Goal: Task Accomplishment & Management: Manage account settings

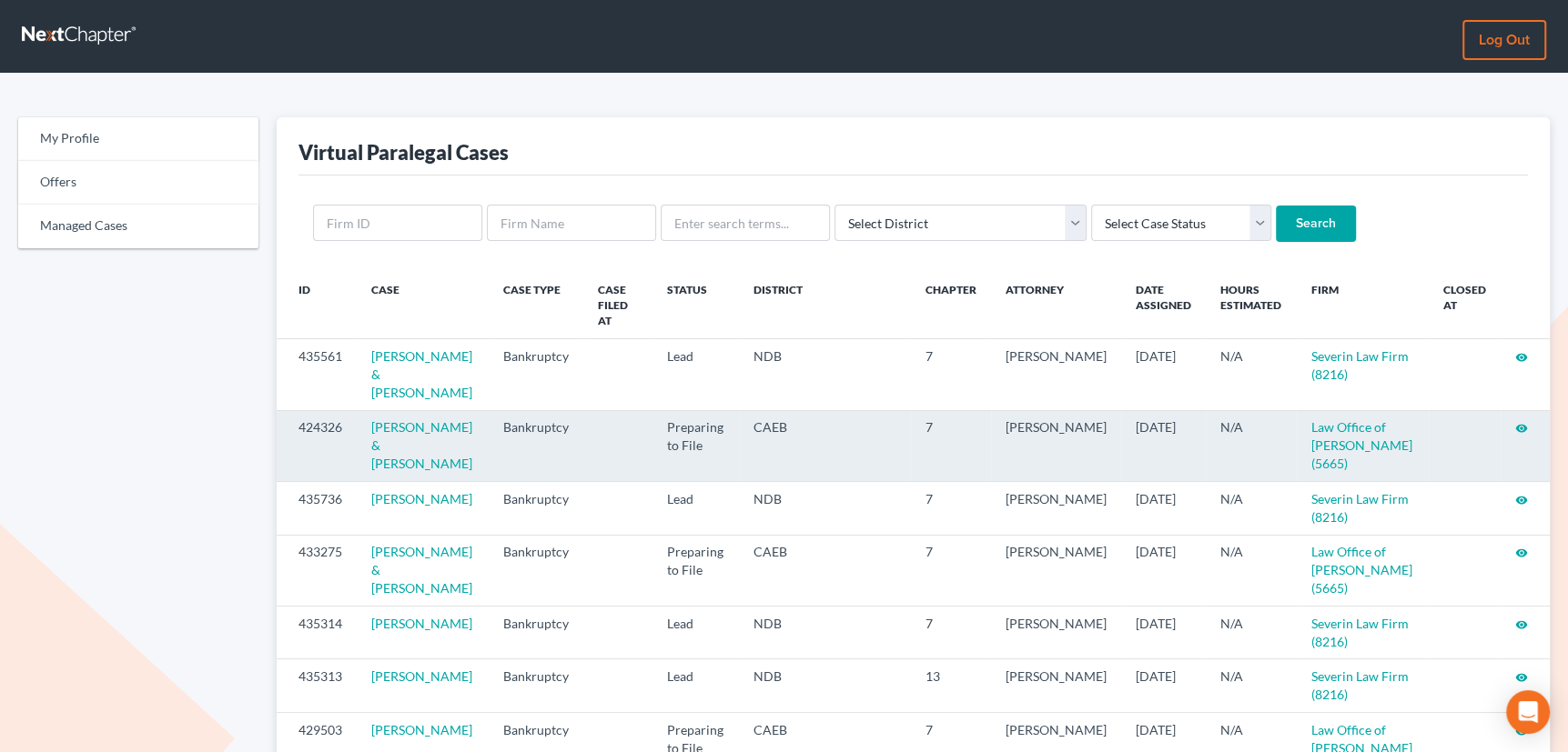
click at [1519, 422] on icon "visibility" at bounding box center [1521, 428] width 12 height 12
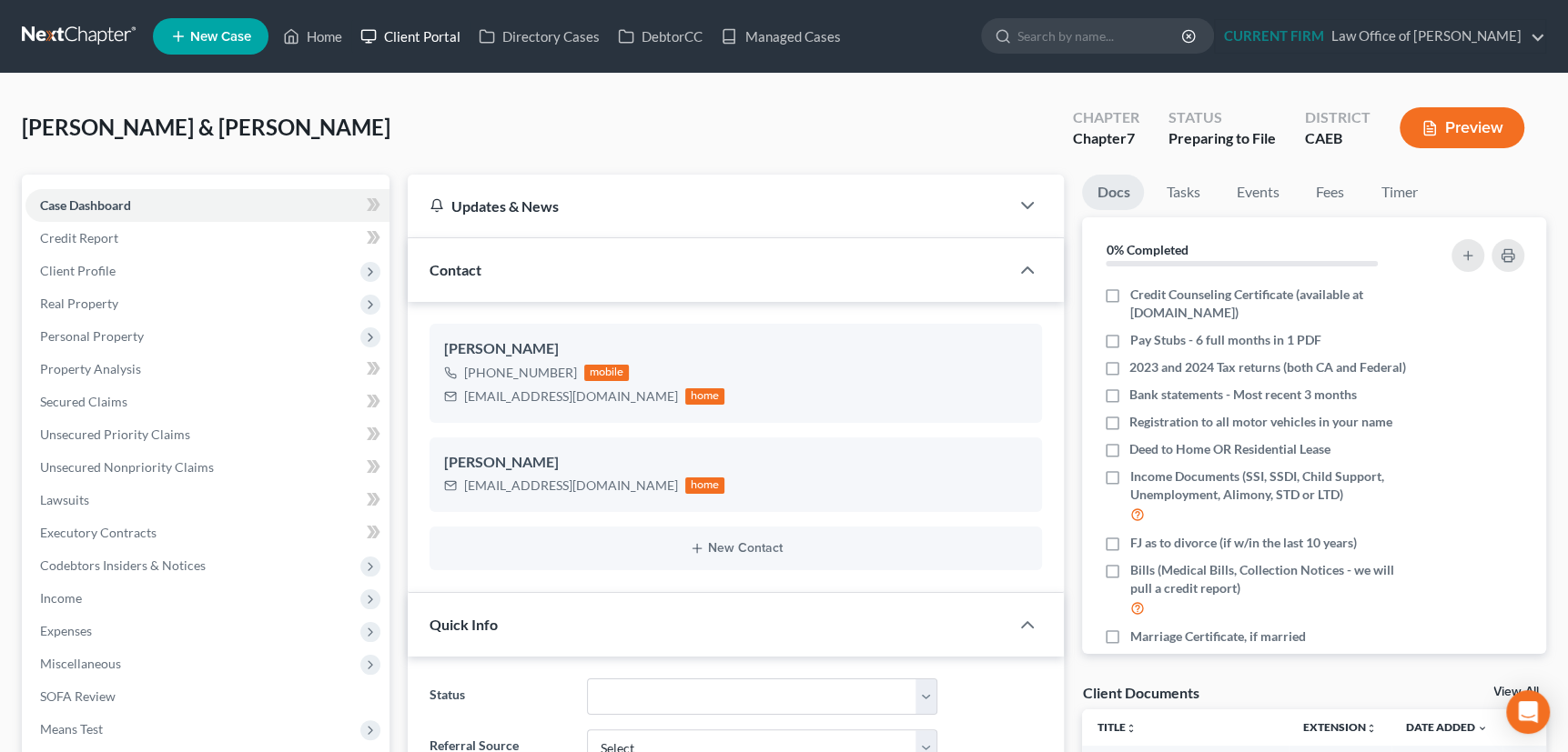
click at [414, 34] on link "Client Portal" at bounding box center [410, 36] width 119 height 32
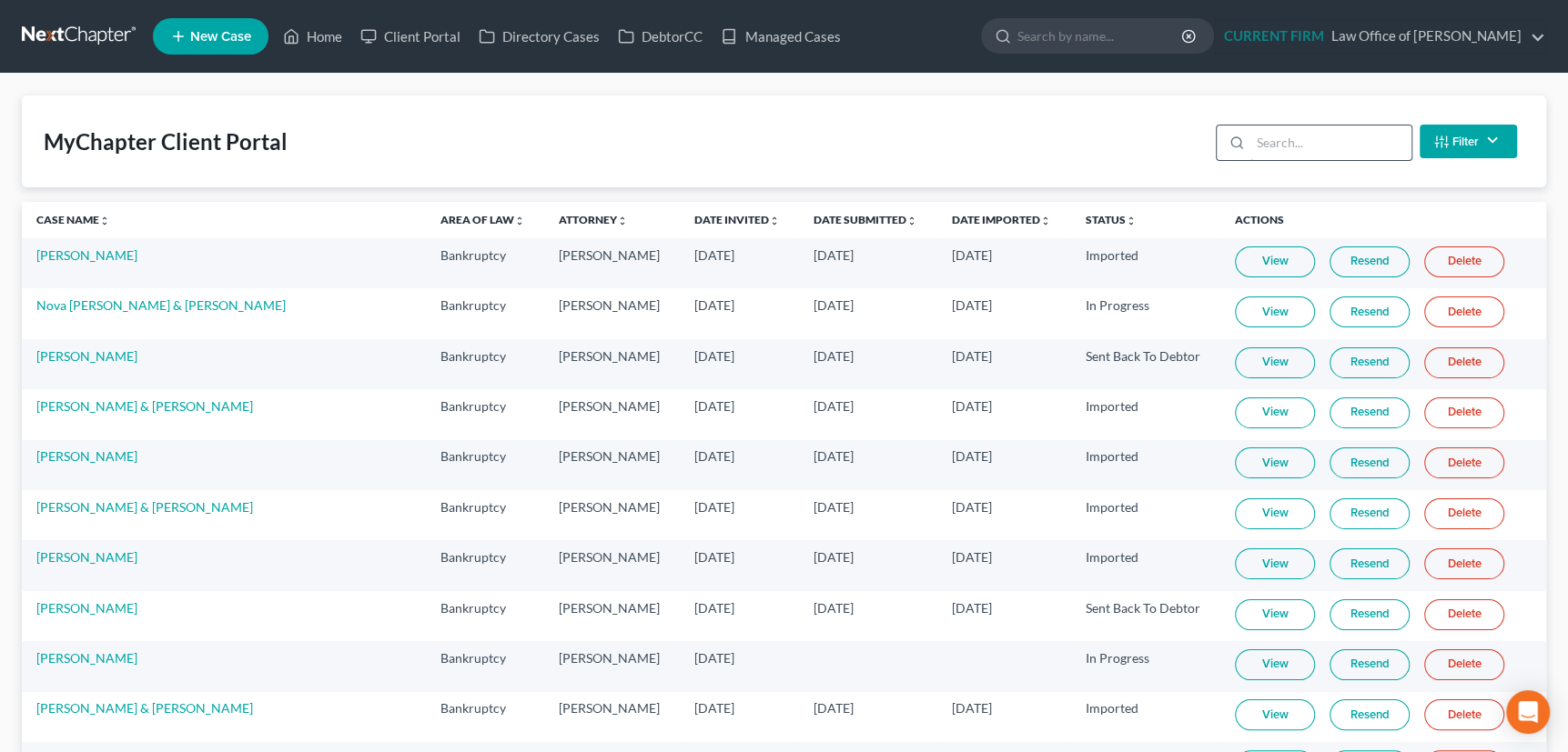
click at [1318, 141] on input "search" at bounding box center [1331, 142] width 161 height 34
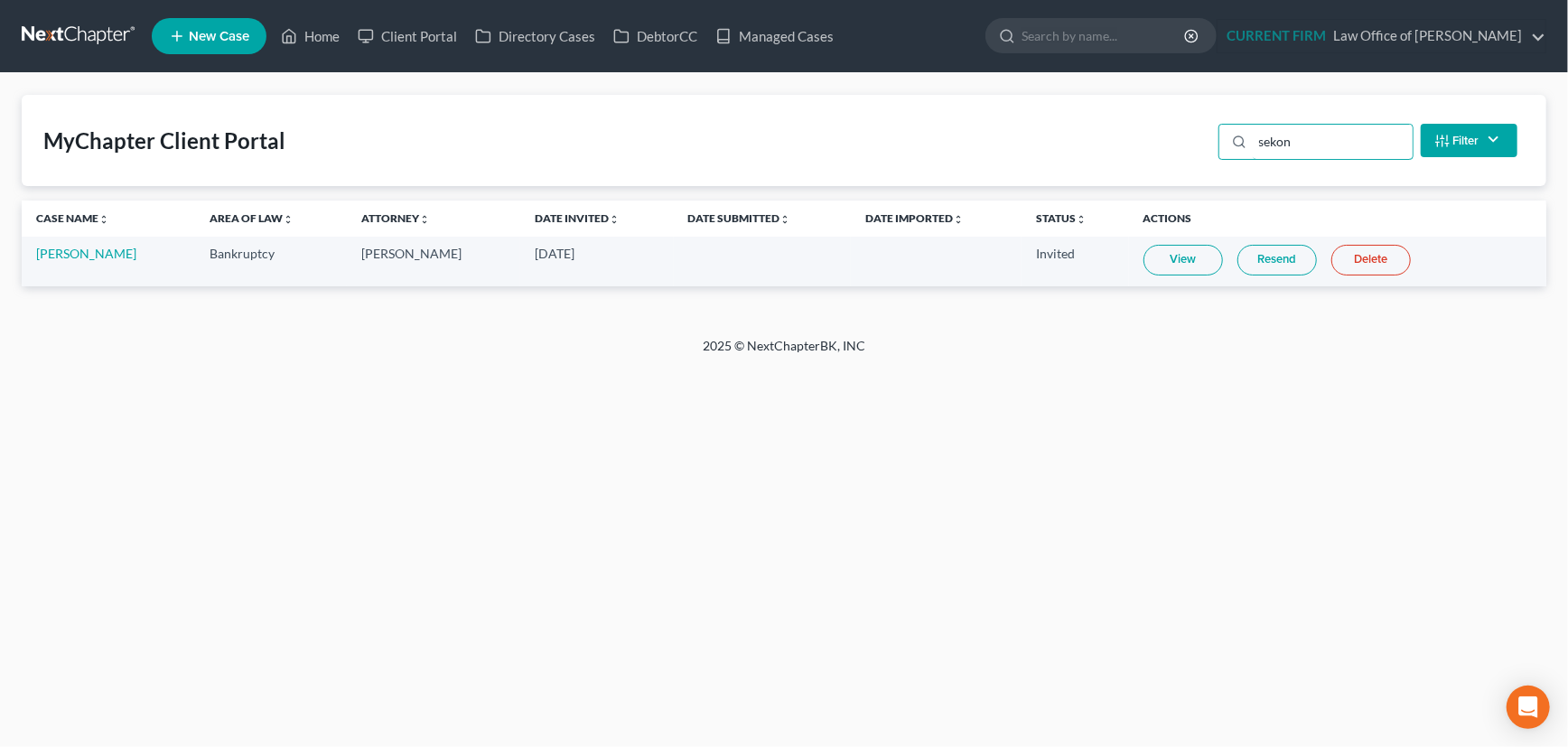
type input "sekon"
click at [1177, 252] on link "View" at bounding box center [1184, 260] width 80 height 30
click at [1268, 256] on link "Resend" at bounding box center [1278, 260] width 80 height 30
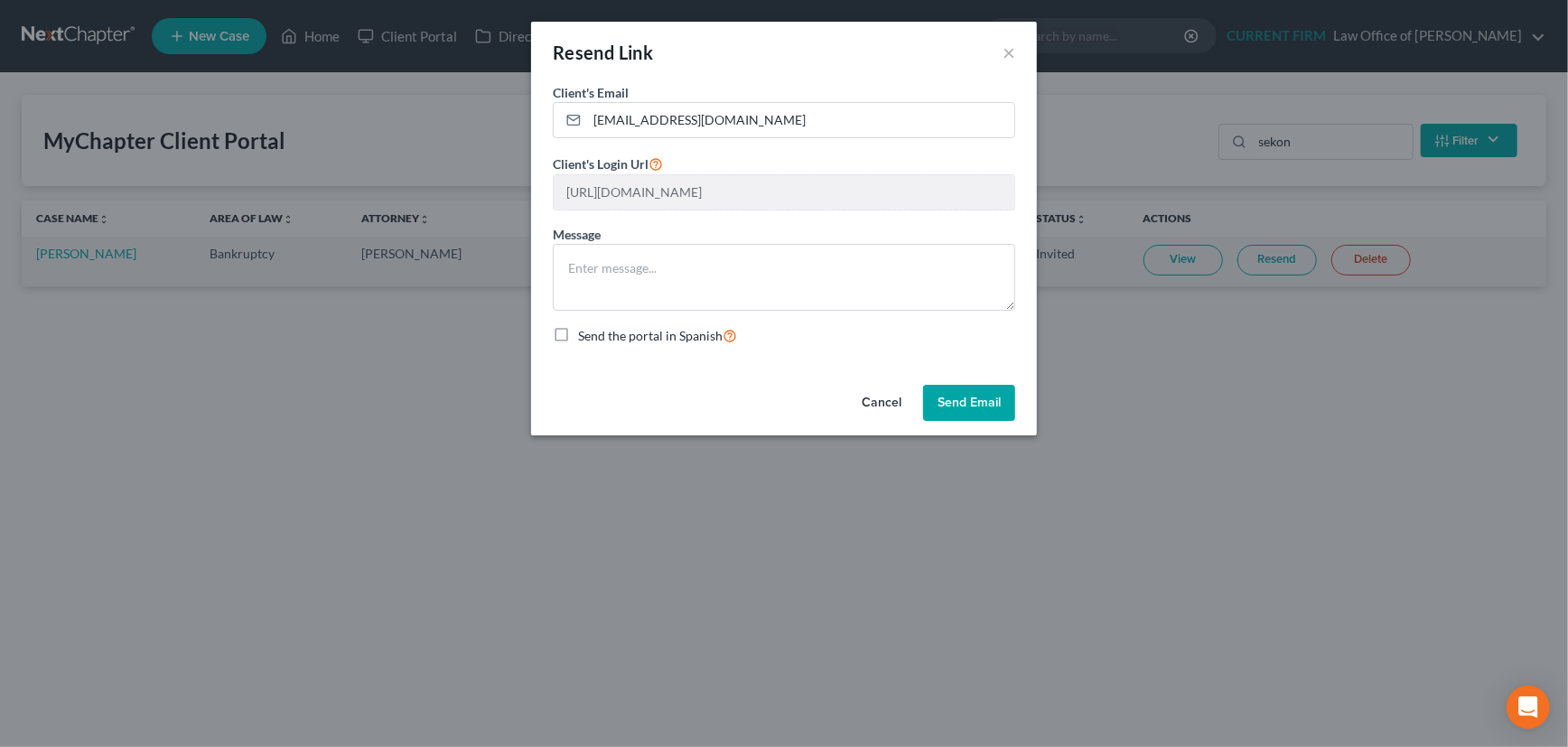
click at [975, 397] on button "Send Email" at bounding box center [969, 402] width 92 height 36
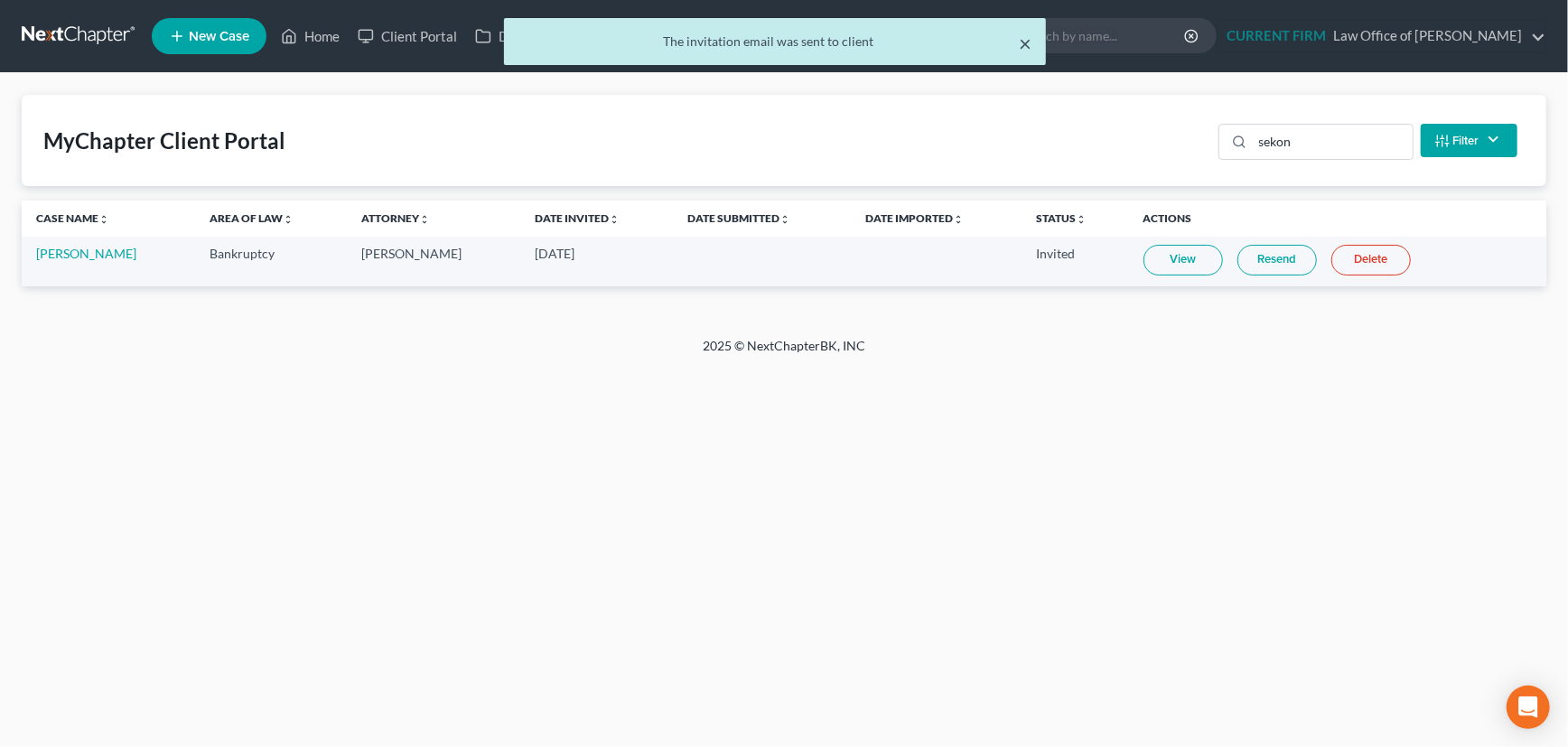
click at [1021, 41] on button "×" at bounding box center [1025, 43] width 12 height 22
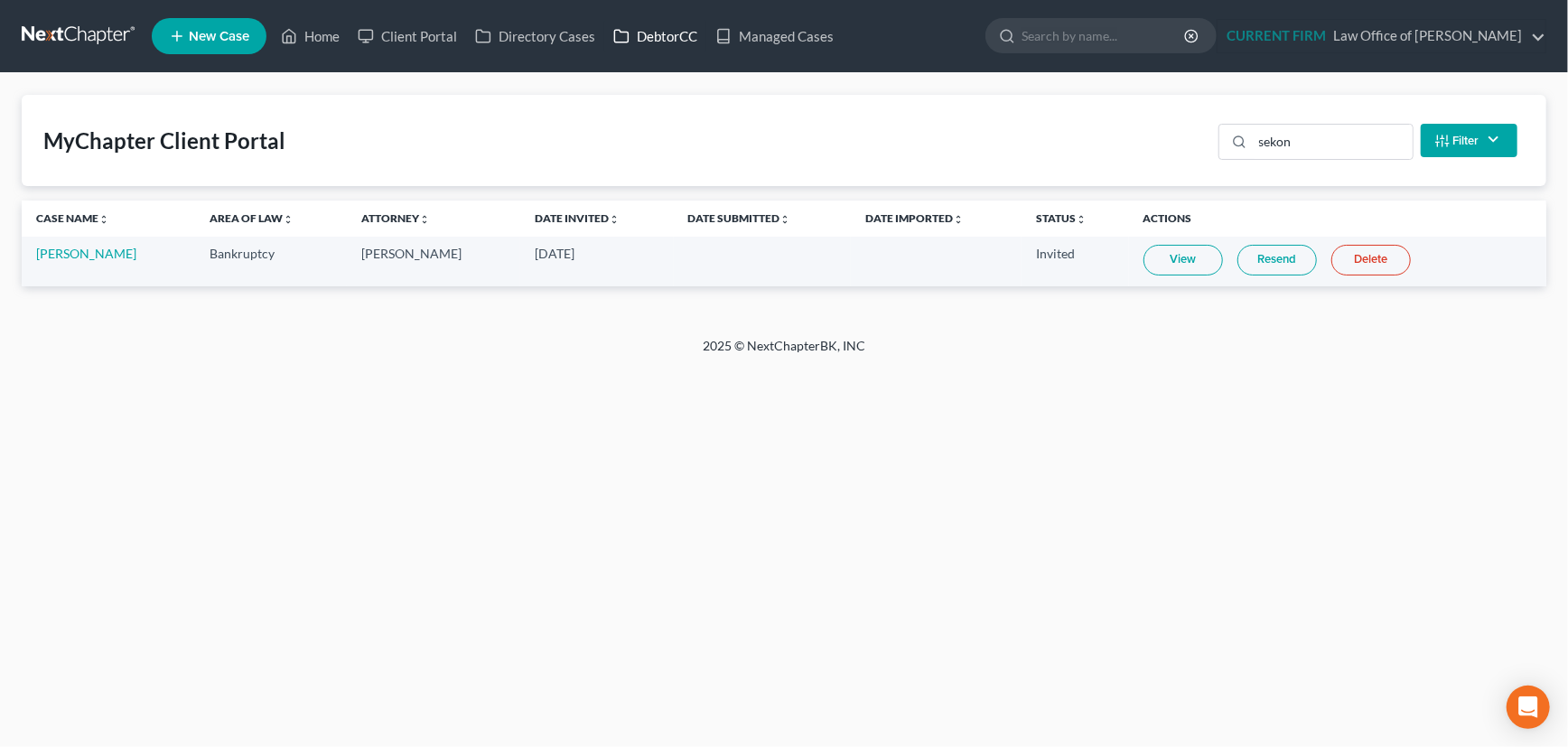
click at [649, 32] on link "DebtorCC" at bounding box center [656, 36] width 103 height 32
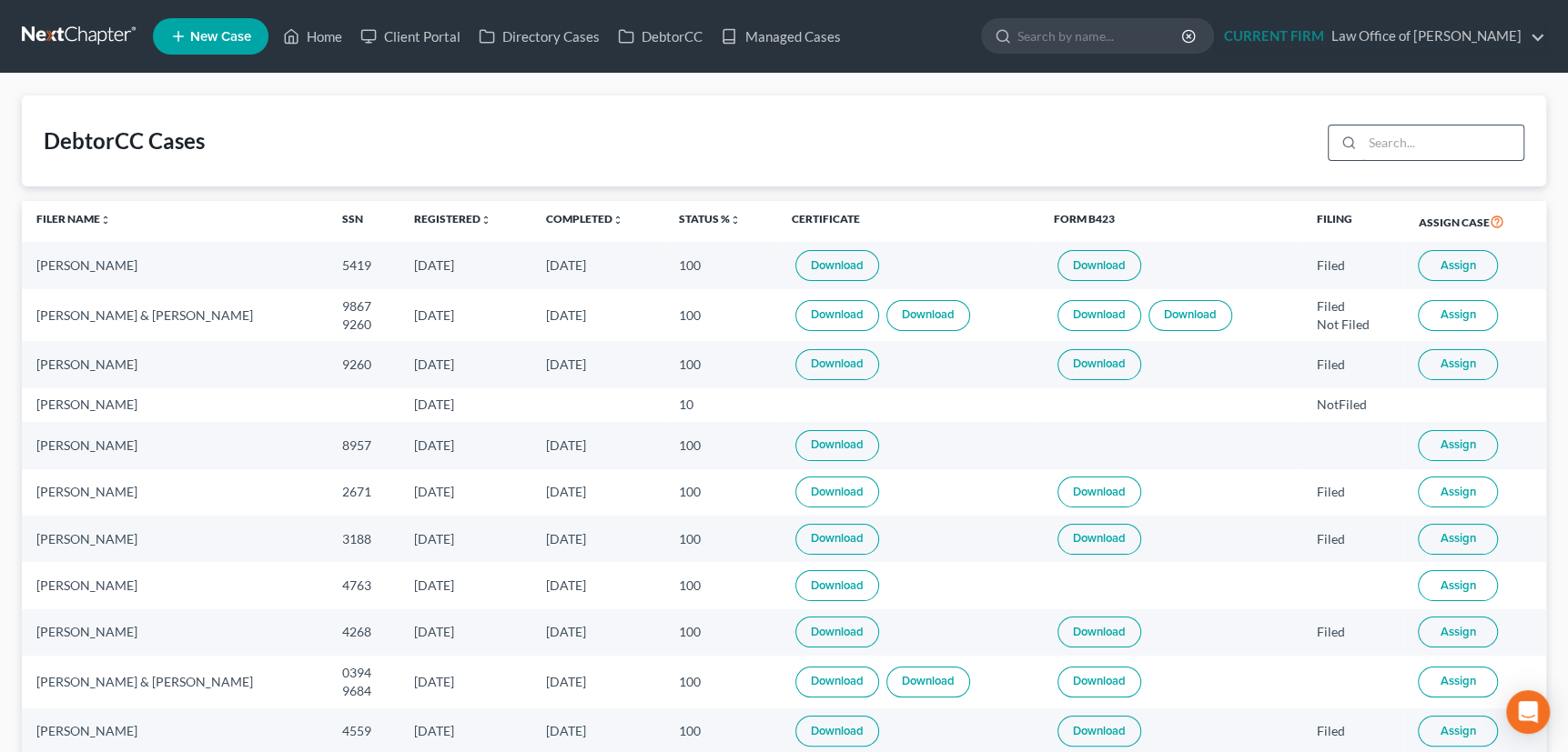
click at [1401, 142] on input "search" at bounding box center [1443, 142] width 161 height 34
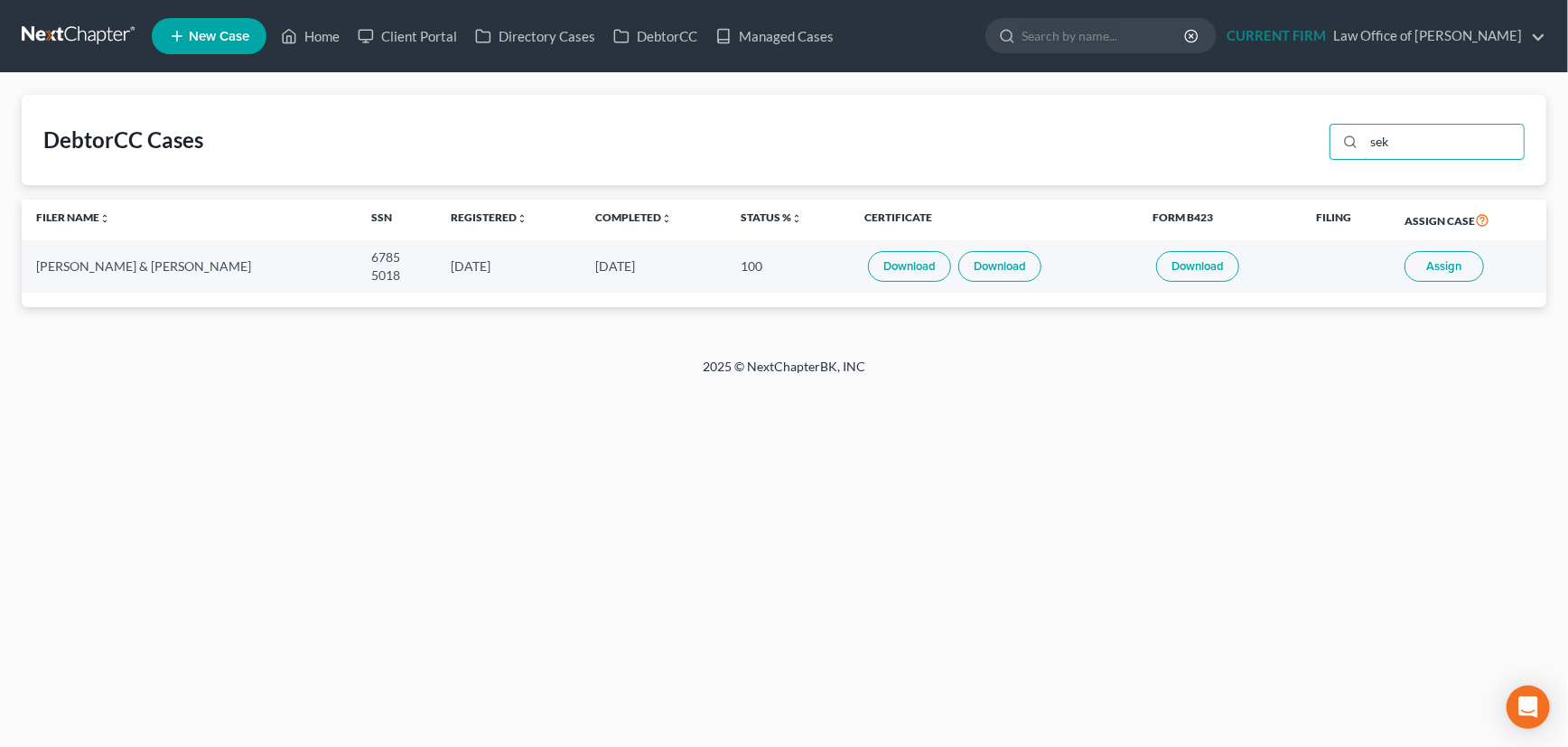
type input "sek"
click at [986, 265] on link "Download" at bounding box center [1000, 267] width 84 height 30
click at [321, 31] on link "Home" at bounding box center [309, 36] width 77 height 32
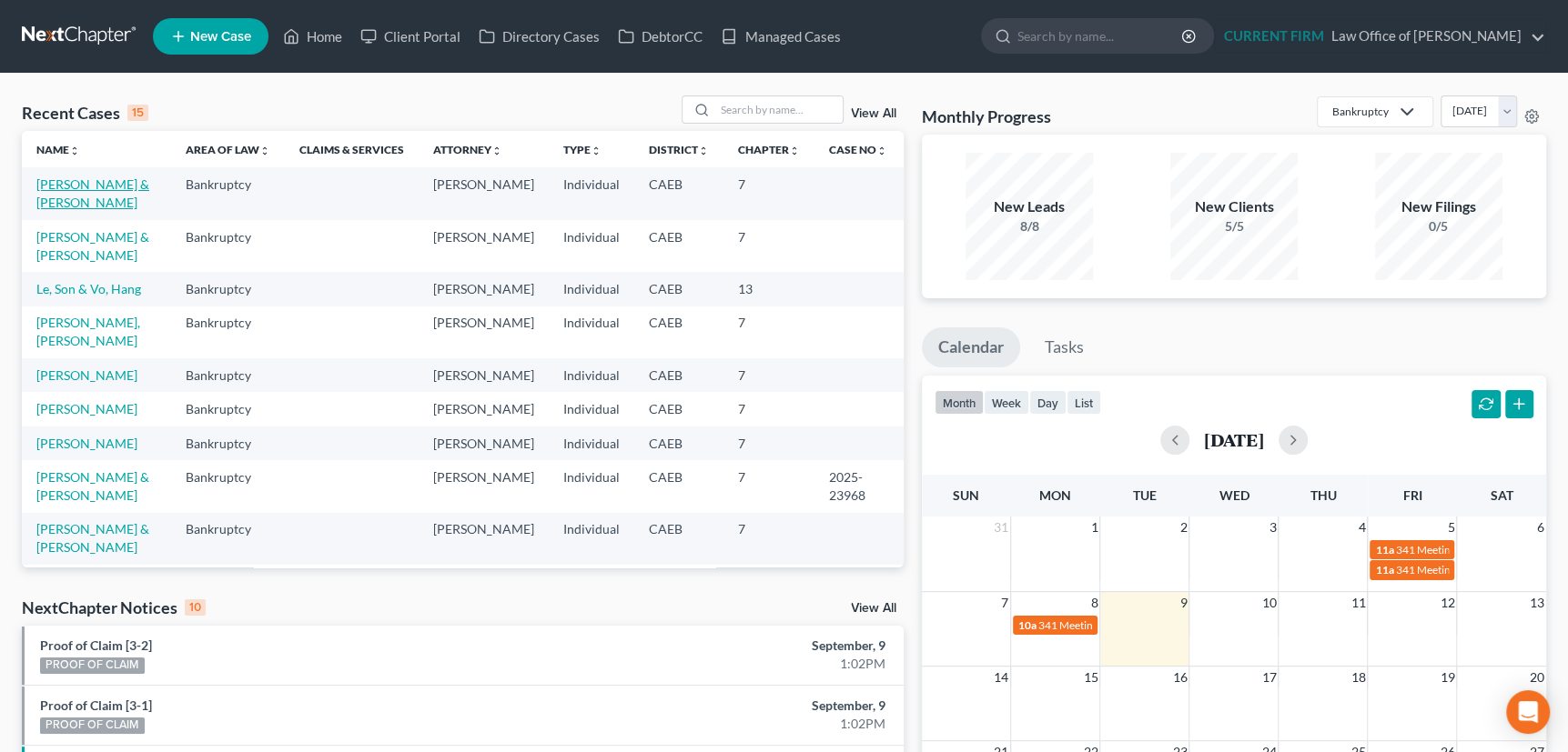
click at [98, 183] on link "Sekona, Jennifer & Lepuha" at bounding box center [93, 193] width 113 height 33
select select "17"
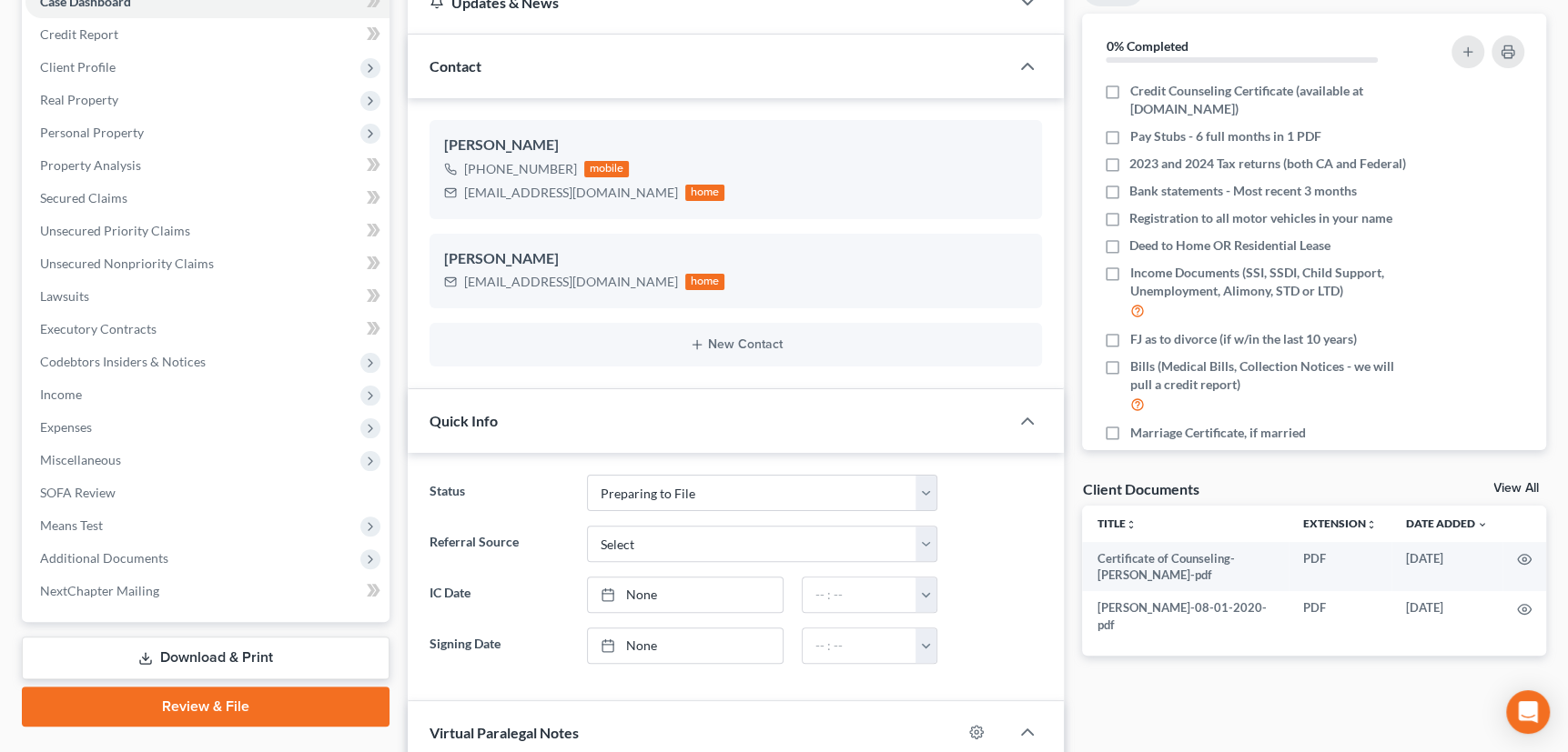
scroll to position [330, 0]
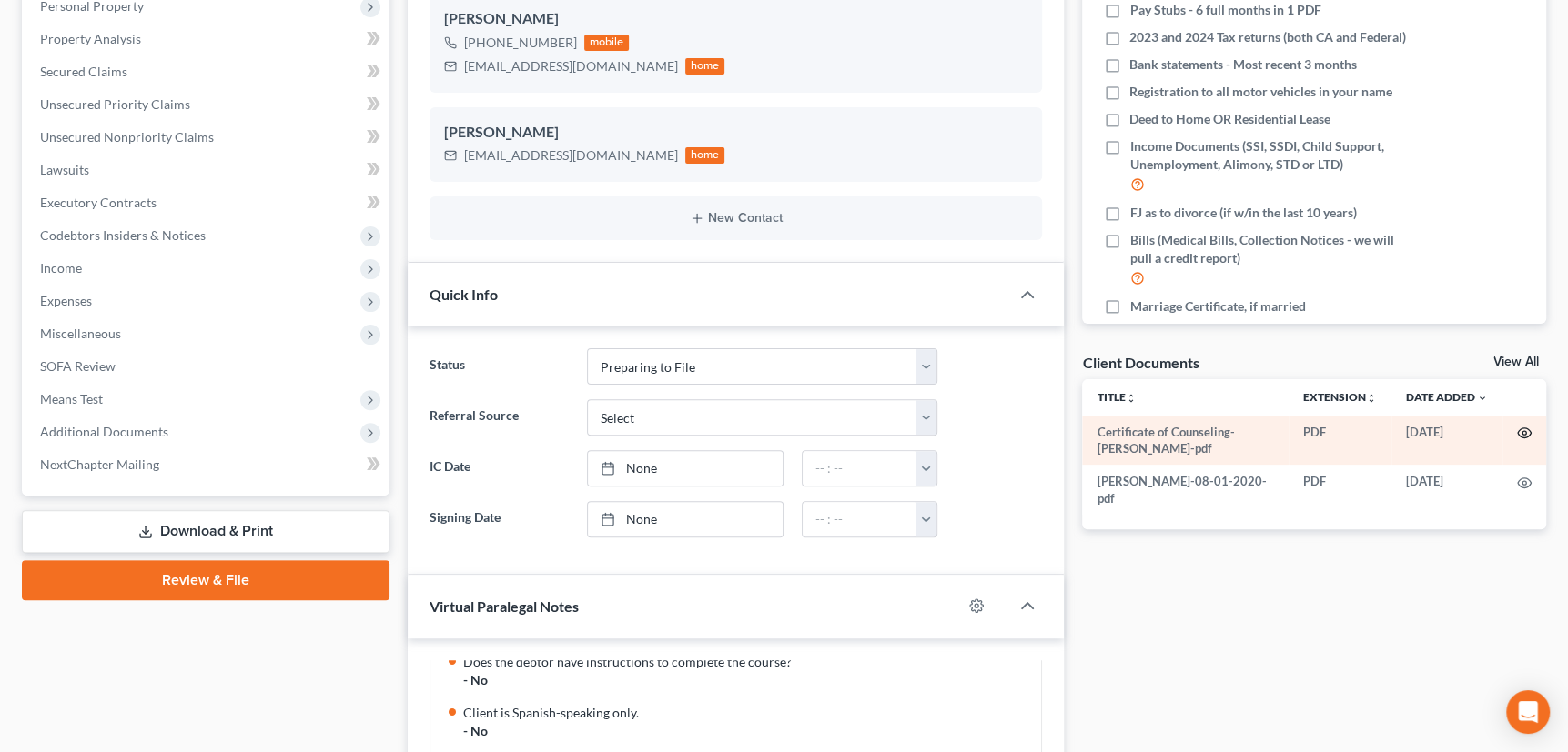
click at [1519, 427] on icon "button" at bounding box center [1524, 432] width 14 height 14
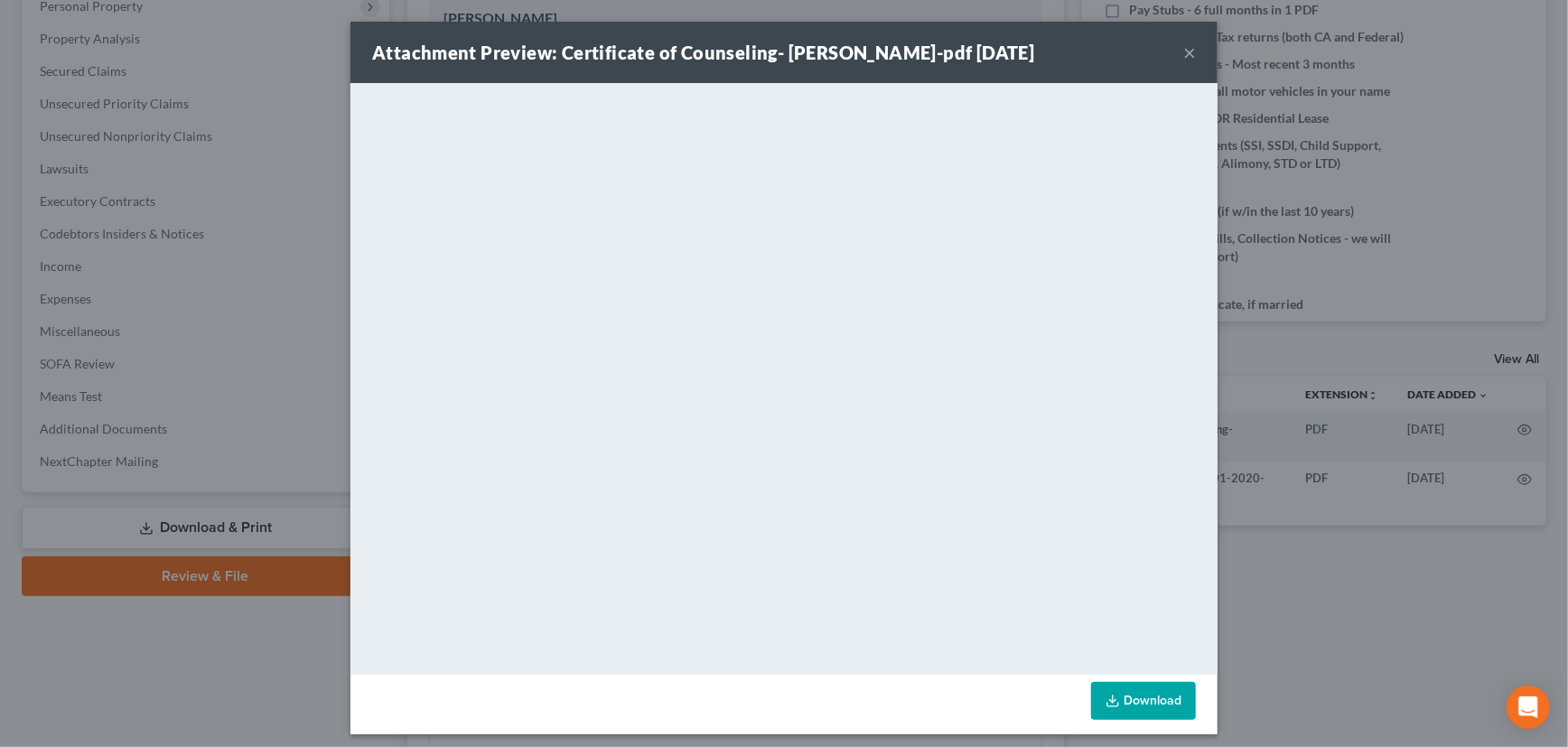
click at [1186, 46] on button "×" at bounding box center [1189, 52] width 12 height 22
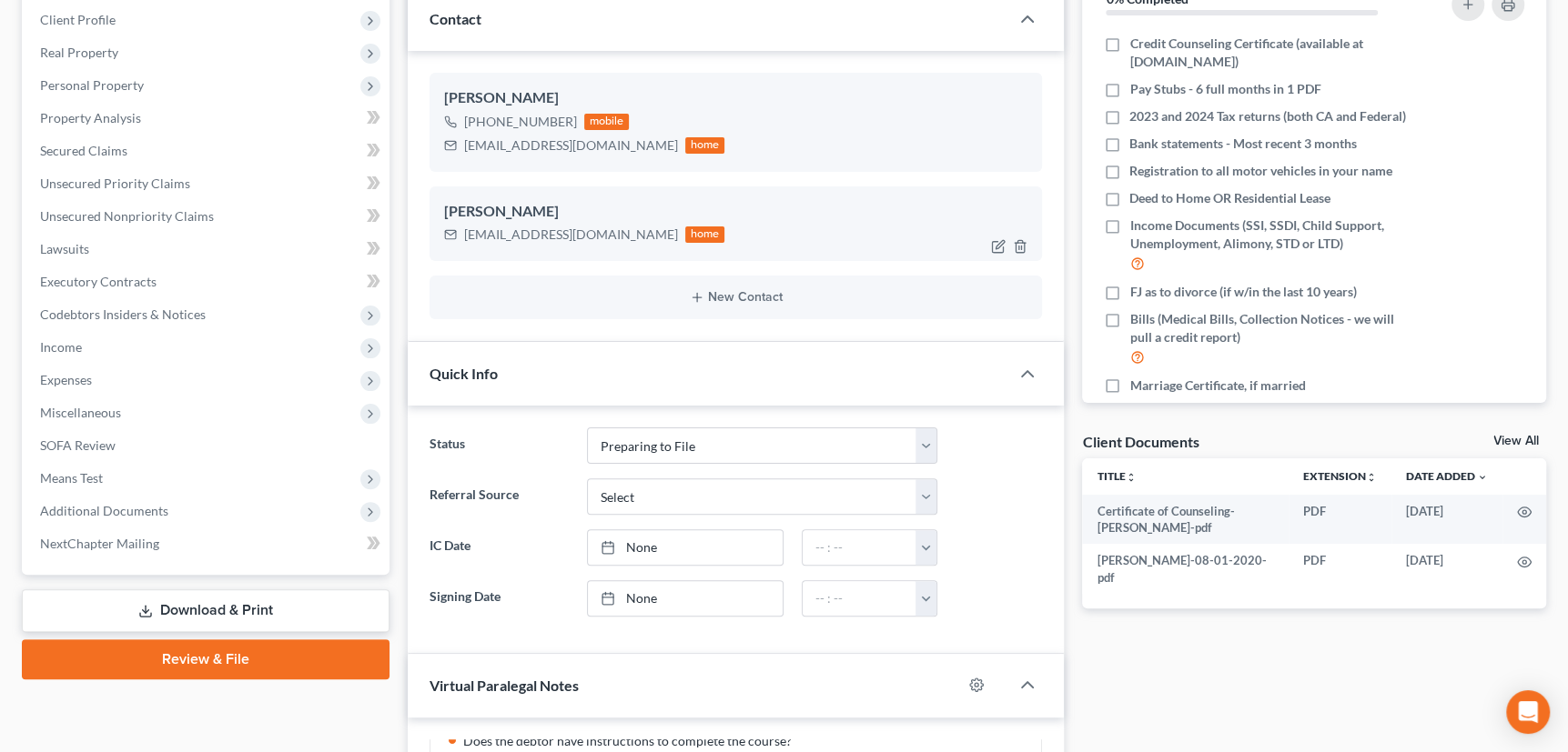
scroll to position [247, 0]
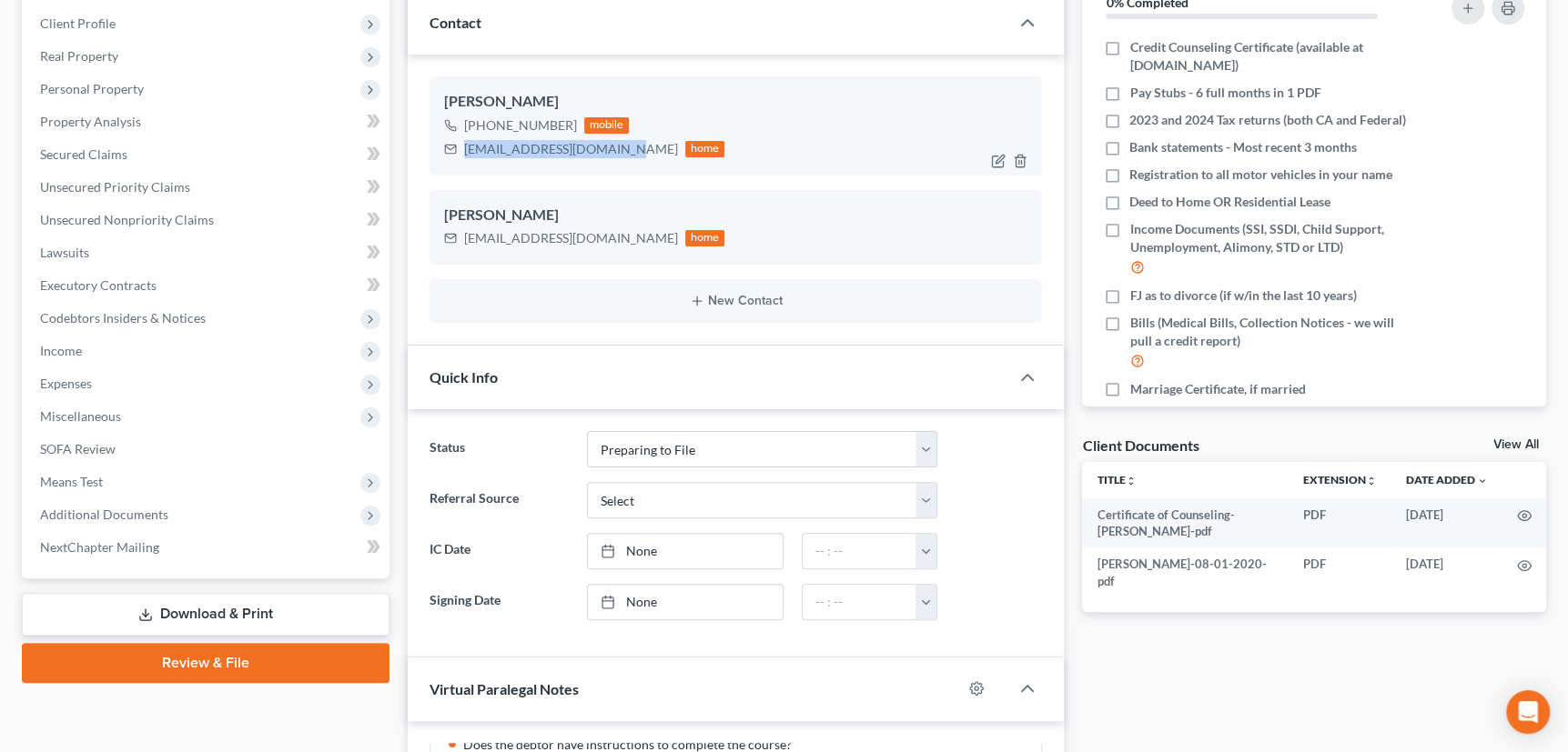
drag, startPoint x: 463, startPoint y: 145, endPoint x: 613, endPoint y: 145, distance: 150.0
click at [613, 145] on div "jennifersekona@gmail.com home" at bounding box center [584, 149] width 281 height 24
copy div "jennifersekona@gmail.com"
drag, startPoint x: 462, startPoint y: 232, endPoint x: 598, endPoint y: 230, distance: 136.0
click at [598, 230] on div "sipasekona@yahoo.com home" at bounding box center [584, 238] width 281 height 24
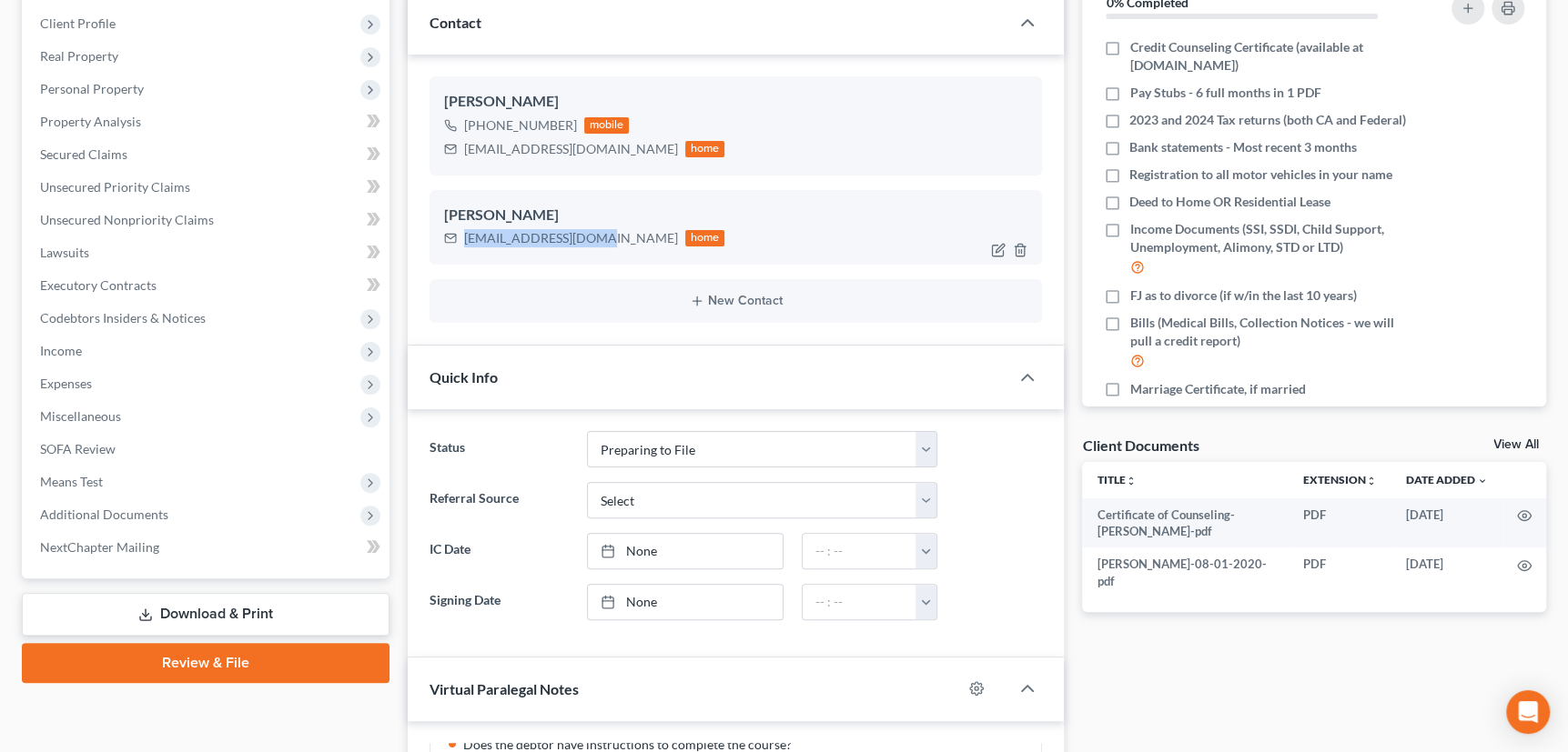
copy div "sipasekona@yahoo.com"
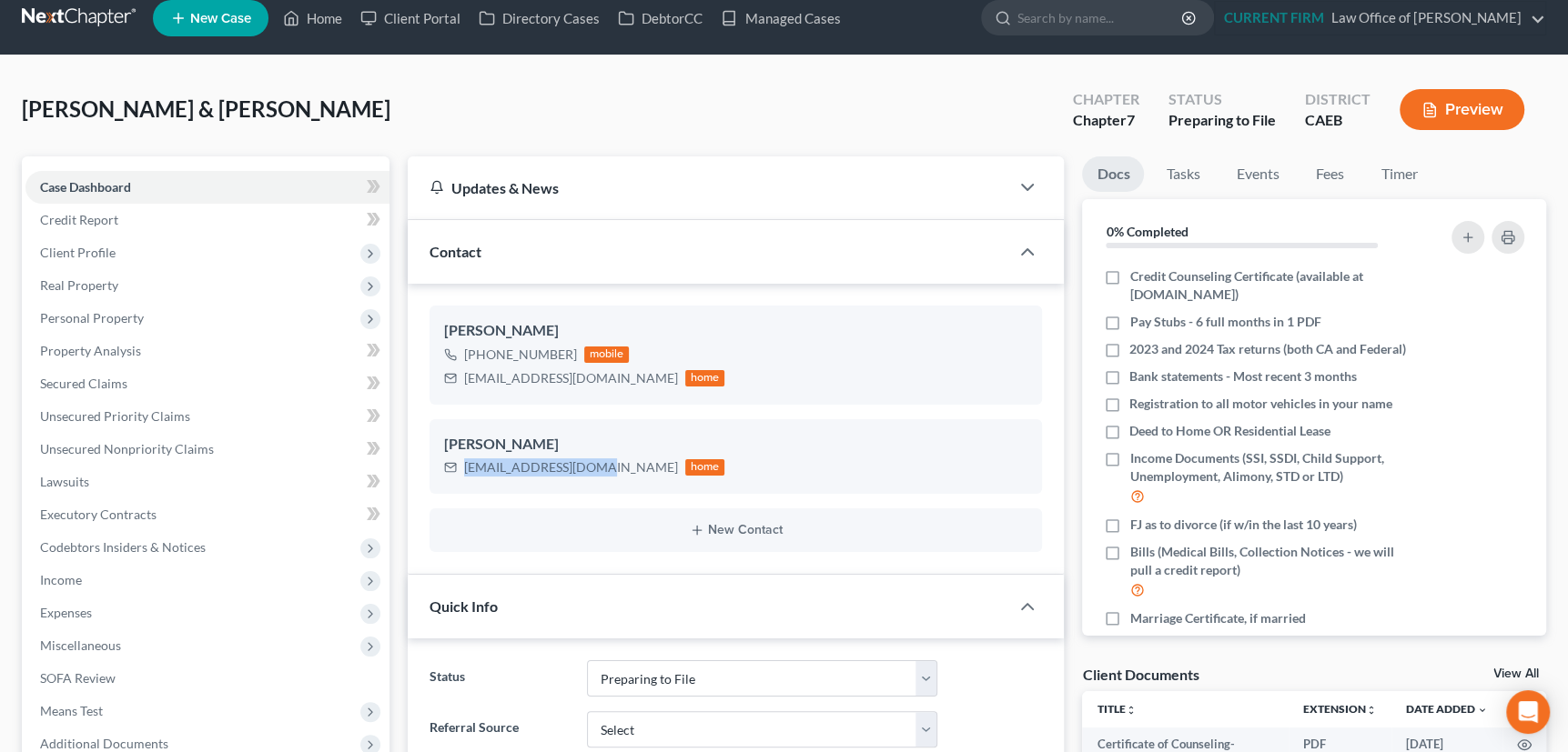
scroll to position [0, 0]
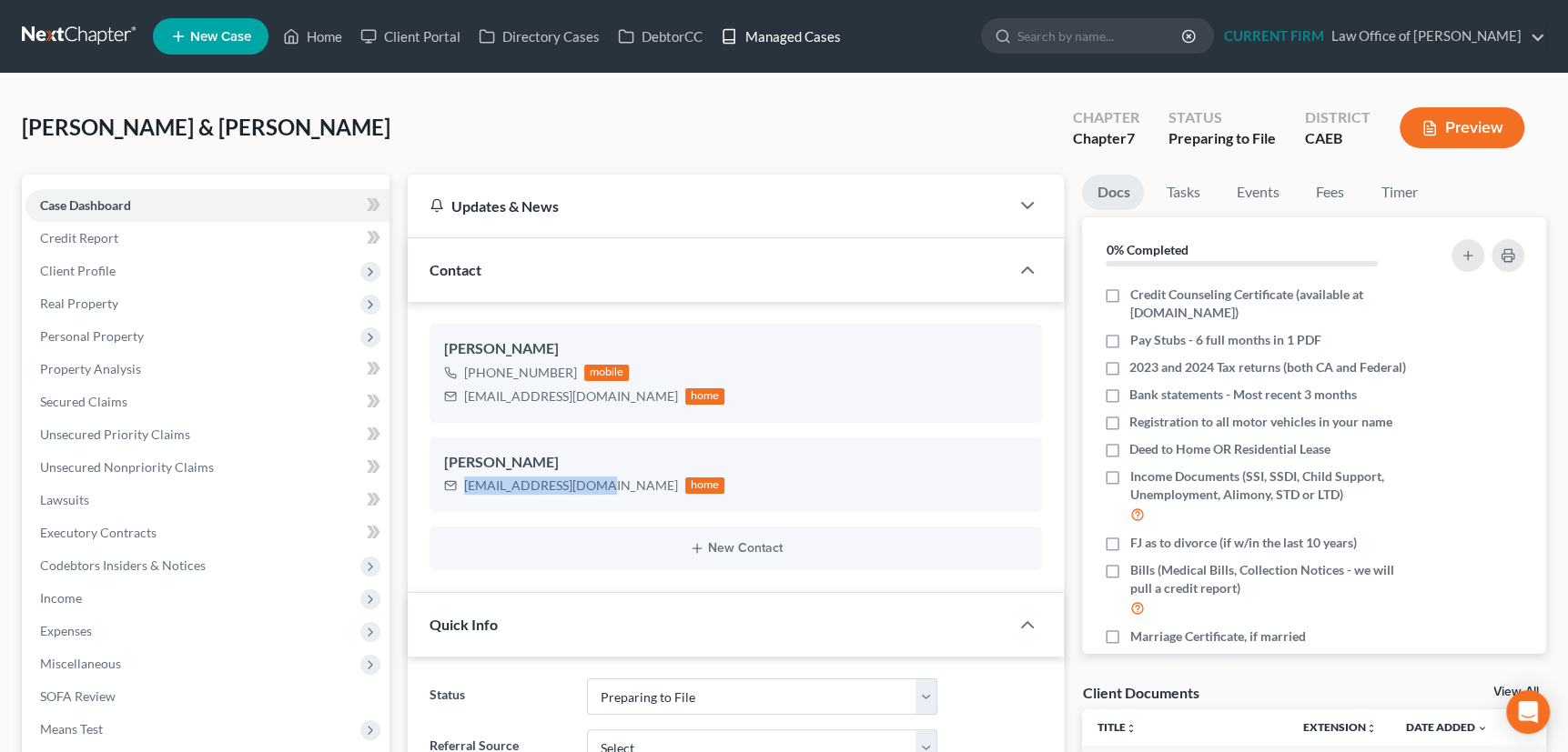
drag, startPoint x: 793, startPoint y: 30, endPoint x: 558, endPoint y: 0, distance: 236.9
click at [793, 30] on link "Managed Cases" at bounding box center [780, 36] width 138 height 32
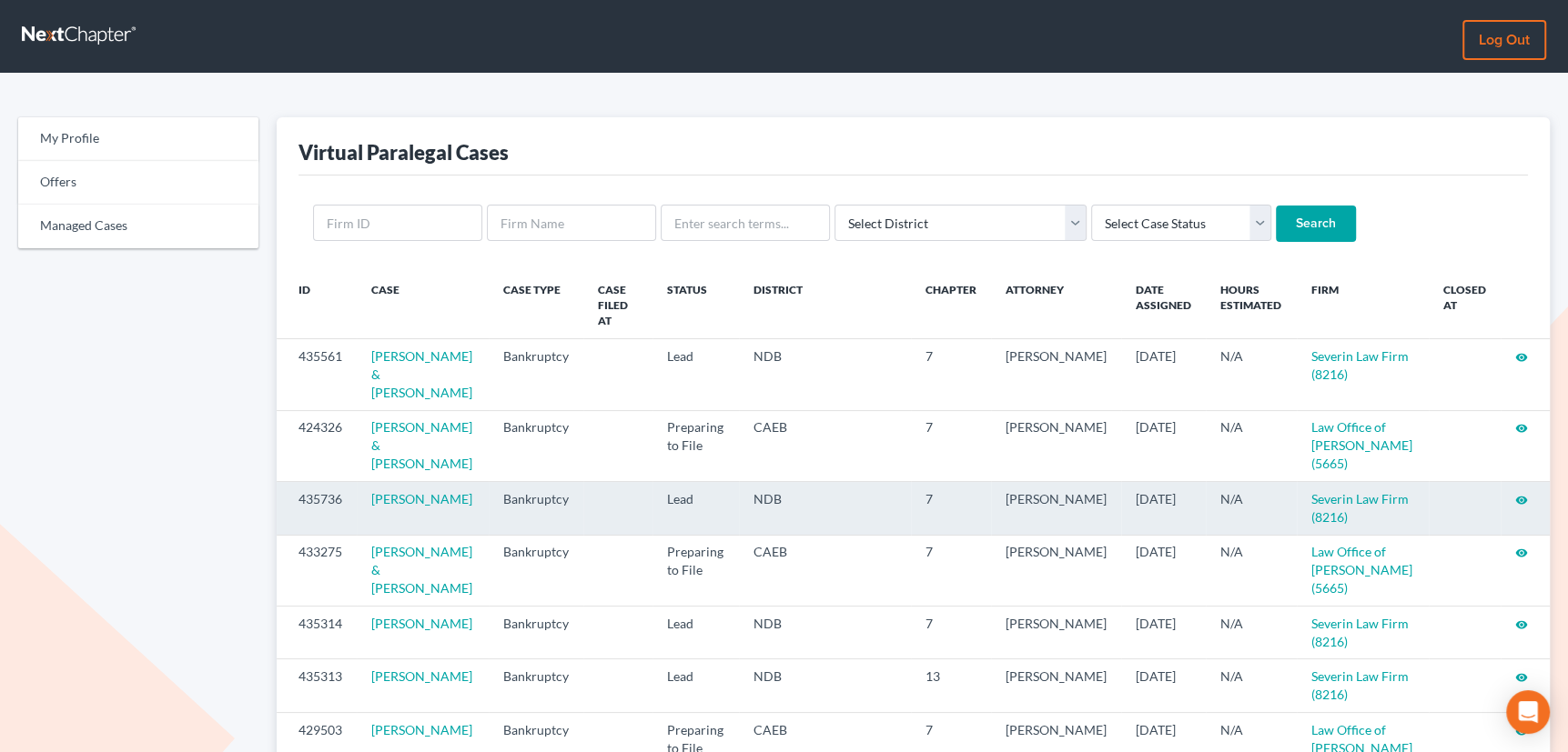
click at [1518, 494] on icon "visibility" at bounding box center [1521, 500] width 12 height 12
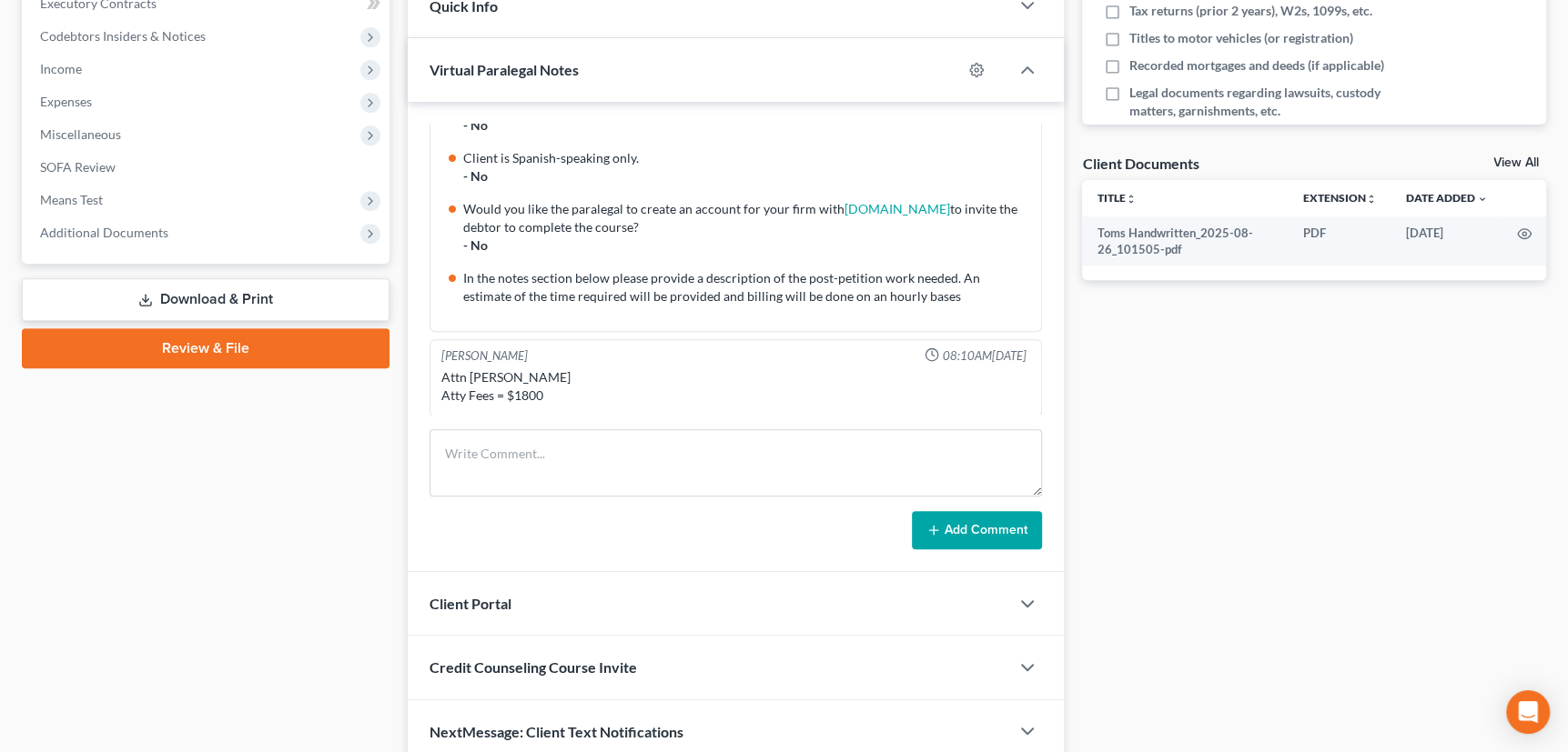
scroll to position [608, 0]
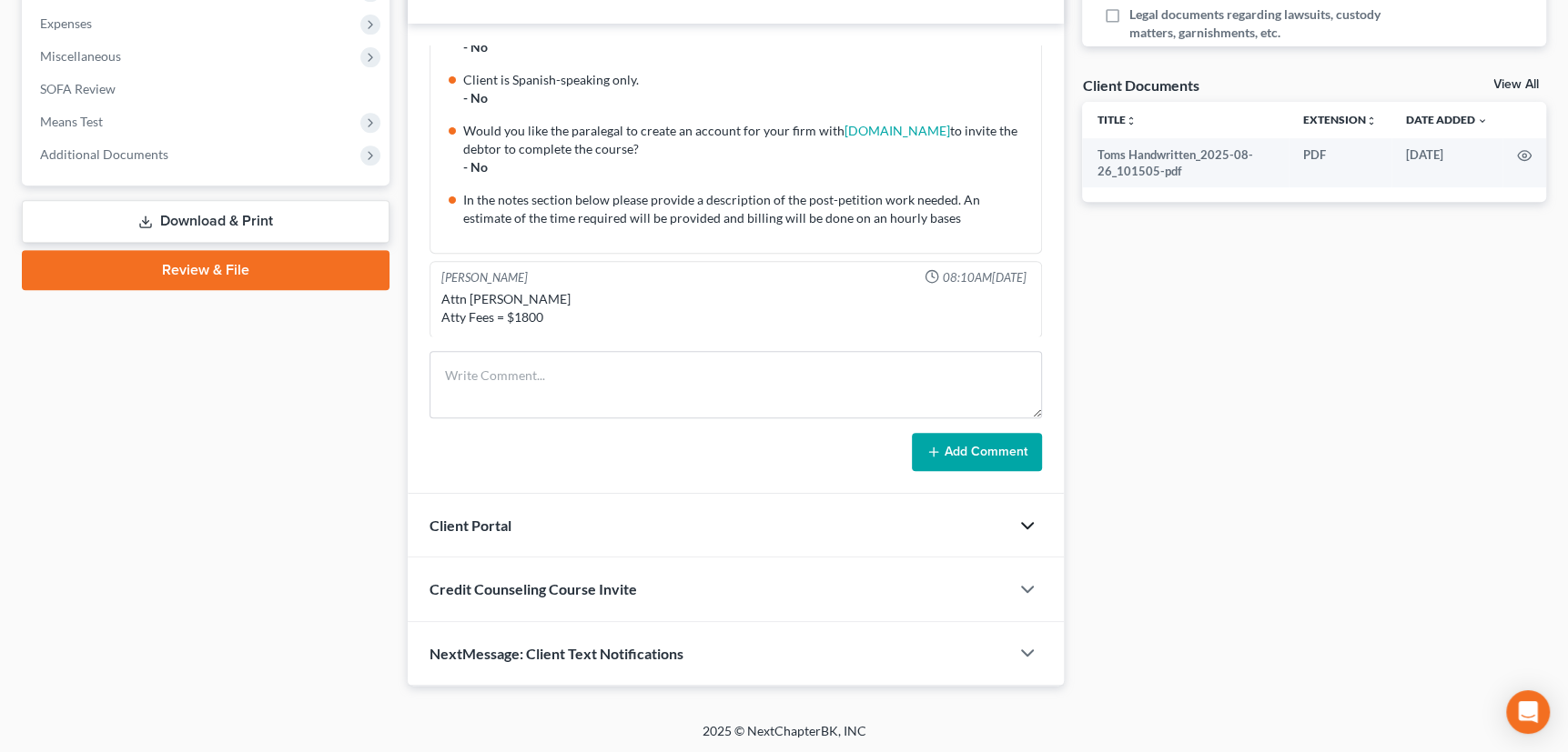
click at [1029, 519] on icon "button" at bounding box center [1027, 526] width 22 height 22
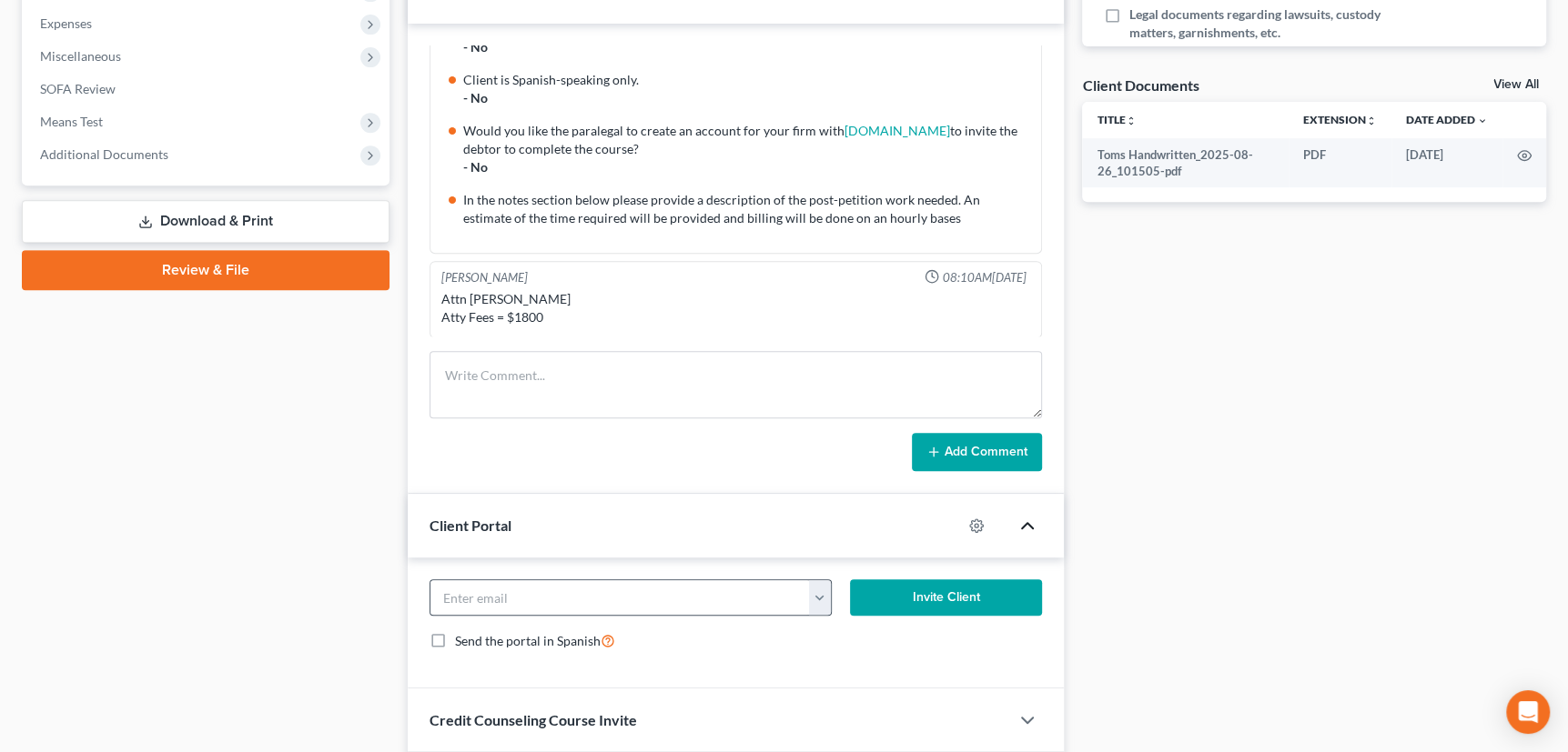
click at [818, 595] on button "button" at bounding box center [820, 597] width 23 height 34
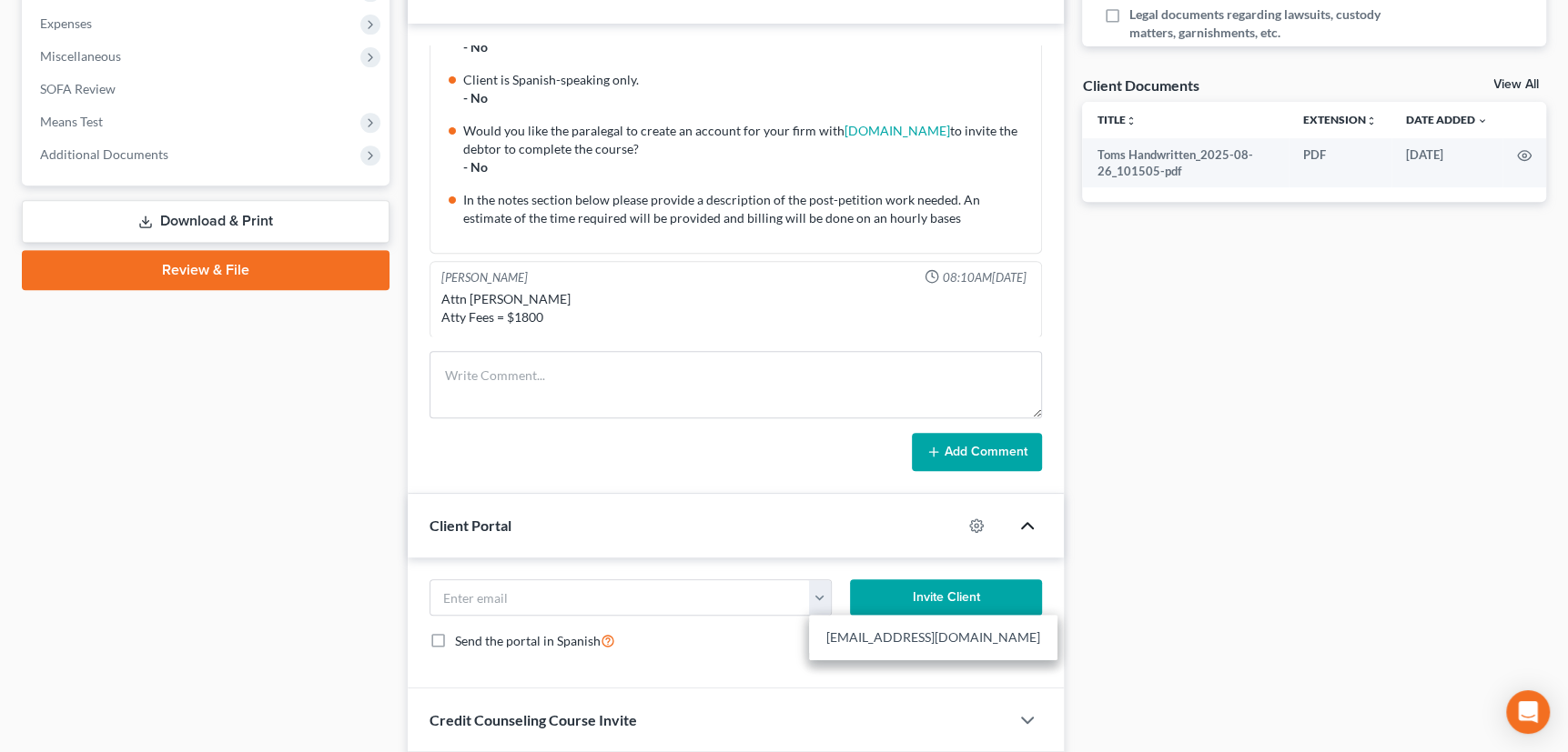
click at [838, 633] on link "taylerbrege22@gmail.com" at bounding box center [933, 637] width 249 height 31
type input "taylerbrege22@gmail.com"
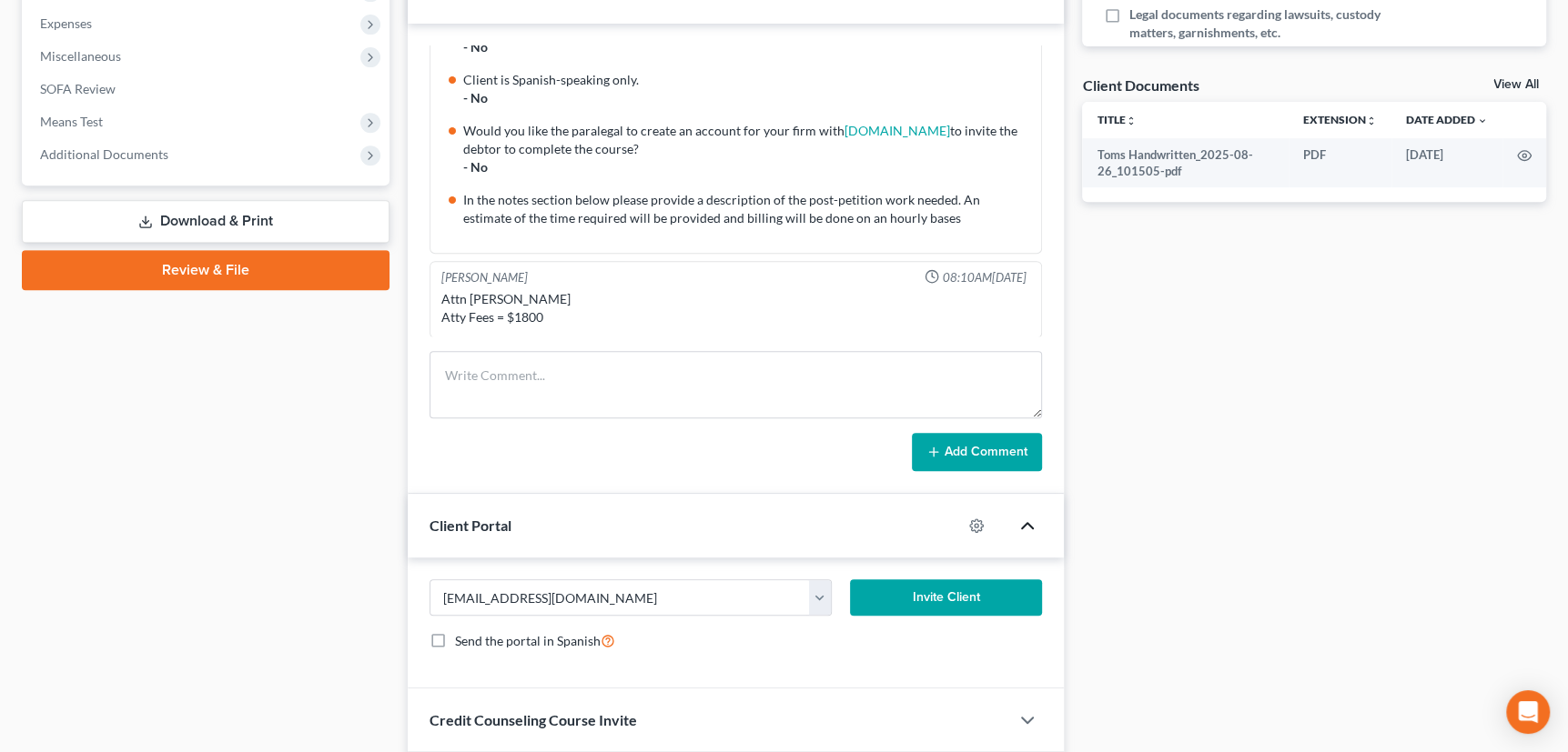
click at [957, 590] on button "Invite Client" at bounding box center [946, 597] width 192 height 36
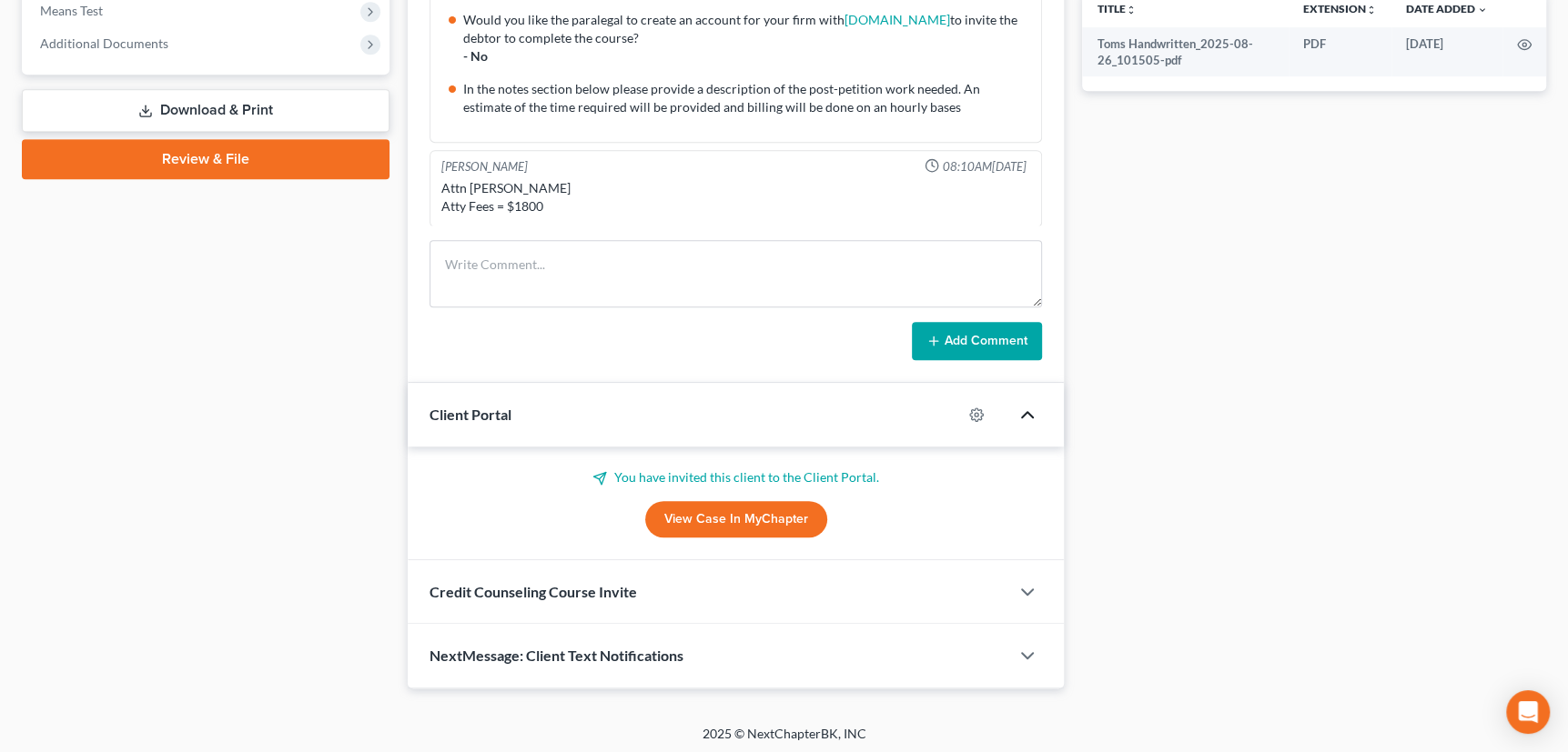
scroll to position [720, 0]
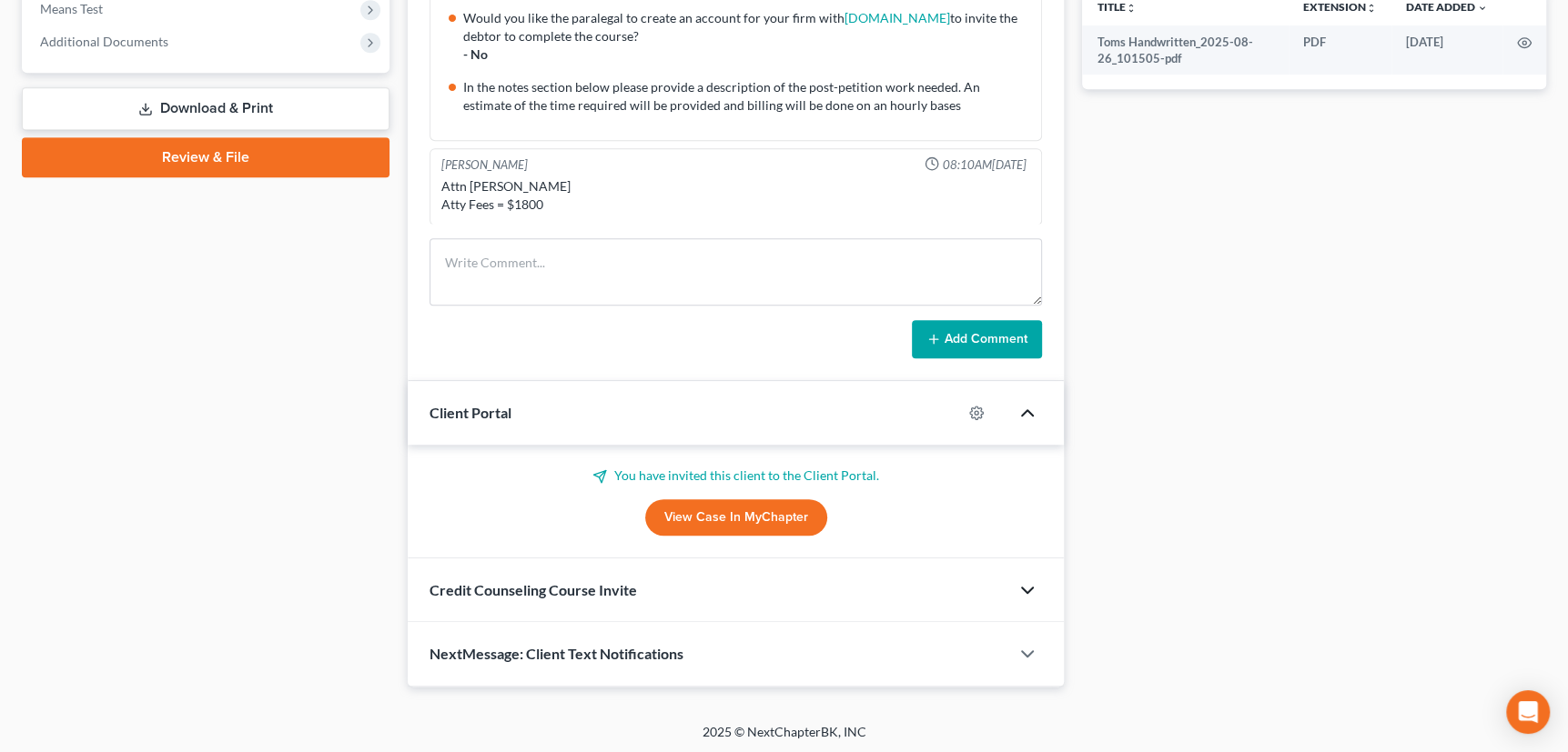
click at [1028, 588] on polyline "button" at bounding box center [1027, 591] width 11 height 6
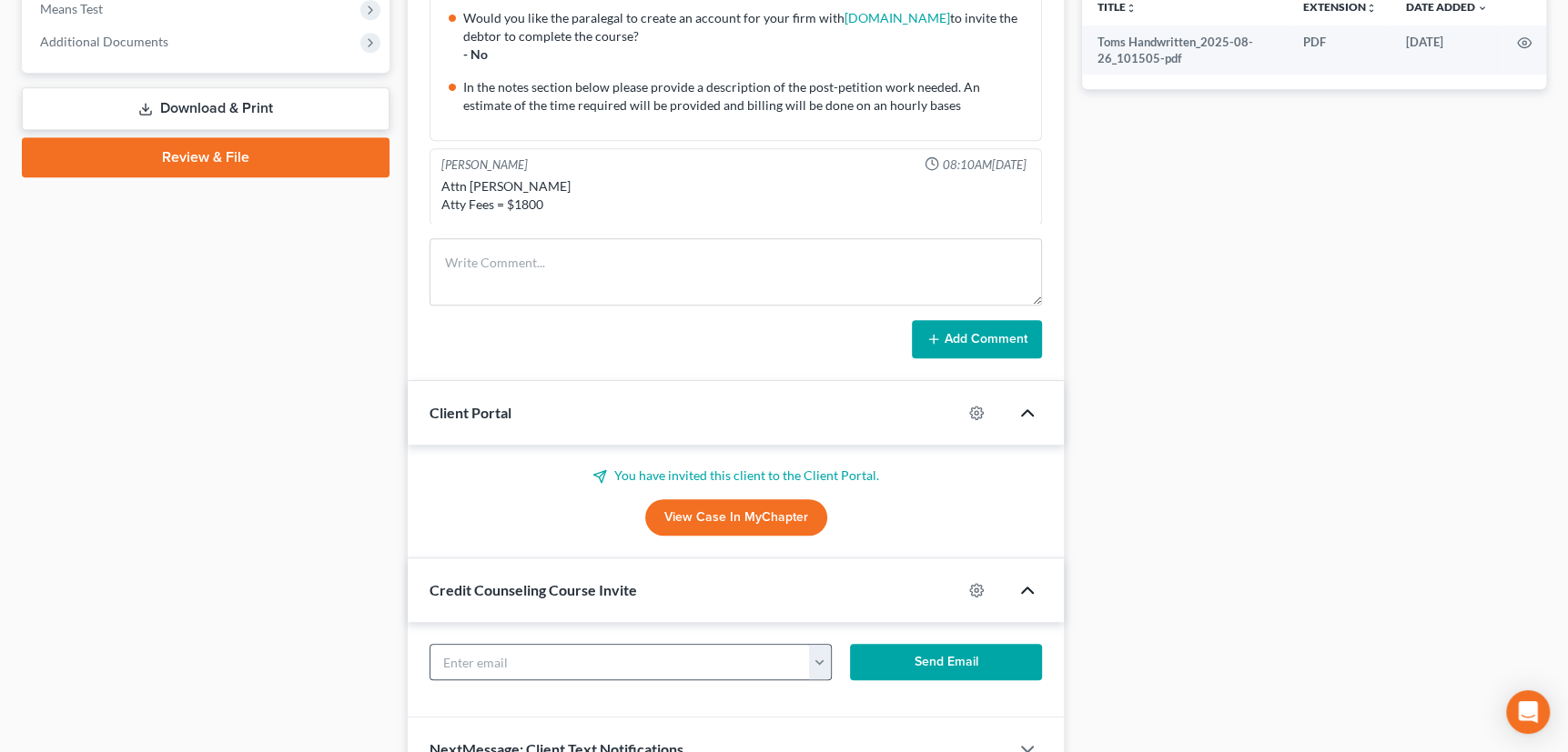
click at [827, 655] on button "button" at bounding box center [820, 662] width 23 height 34
click at [847, 700] on link "taylerbrege22@gmail.com" at bounding box center [933, 702] width 249 height 31
type input "taylerbrege22@gmail.com"
click at [940, 655] on button "Send Email" at bounding box center [946, 662] width 192 height 36
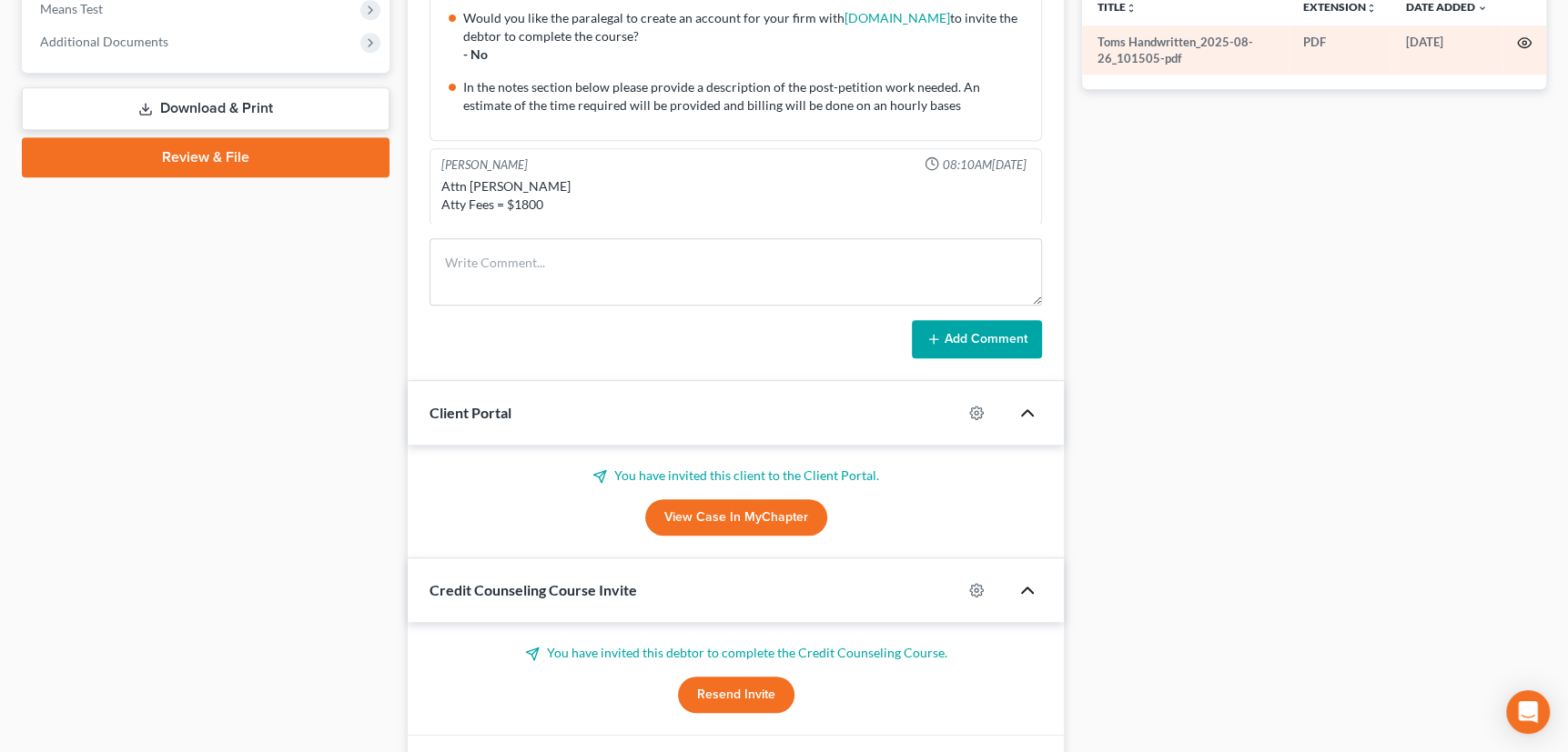
click at [1522, 38] on icon "button" at bounding box center [1525, 43] width 13 height 10
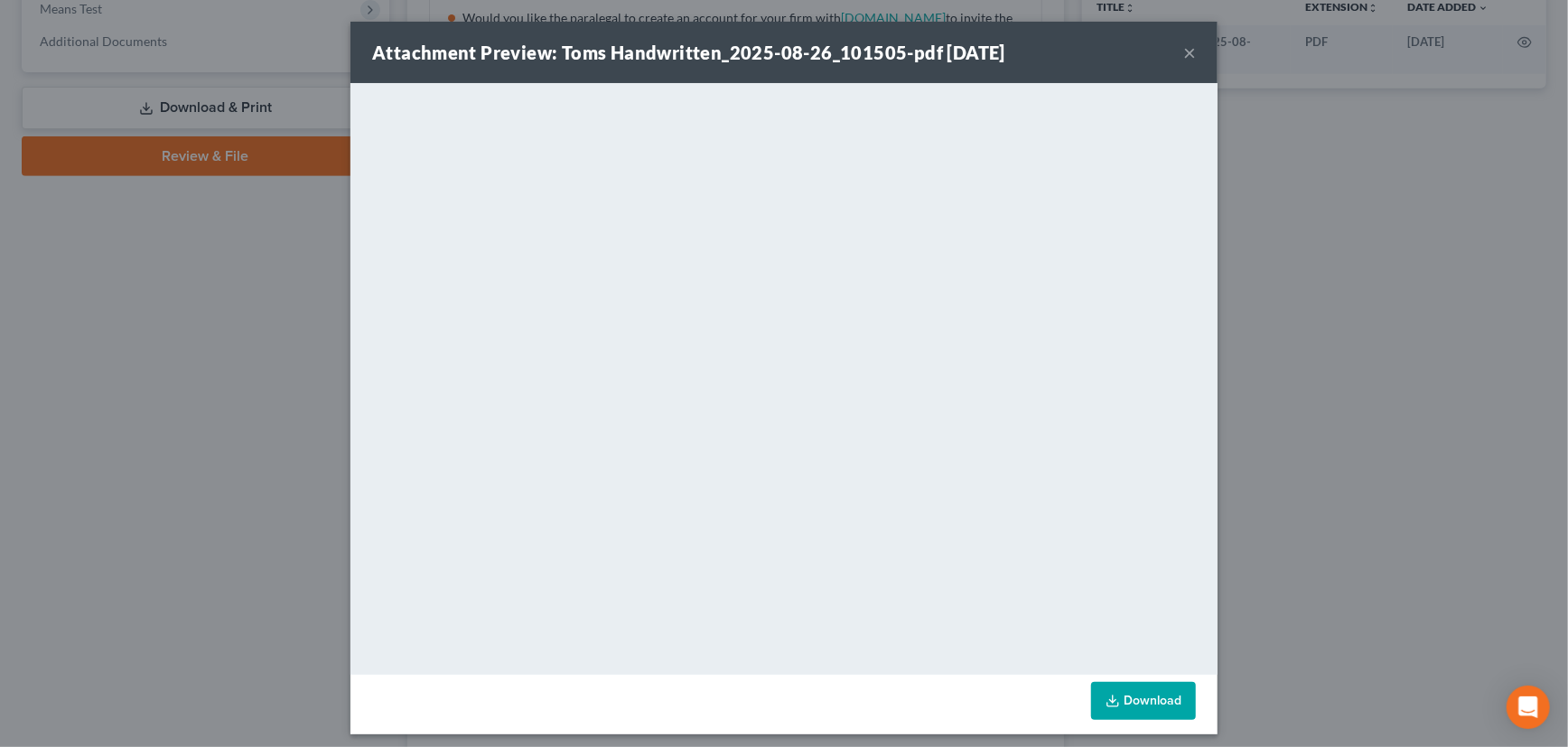
click at [1184, 52] on button "×" at bounding box center [1189, 52] width 12 height 22
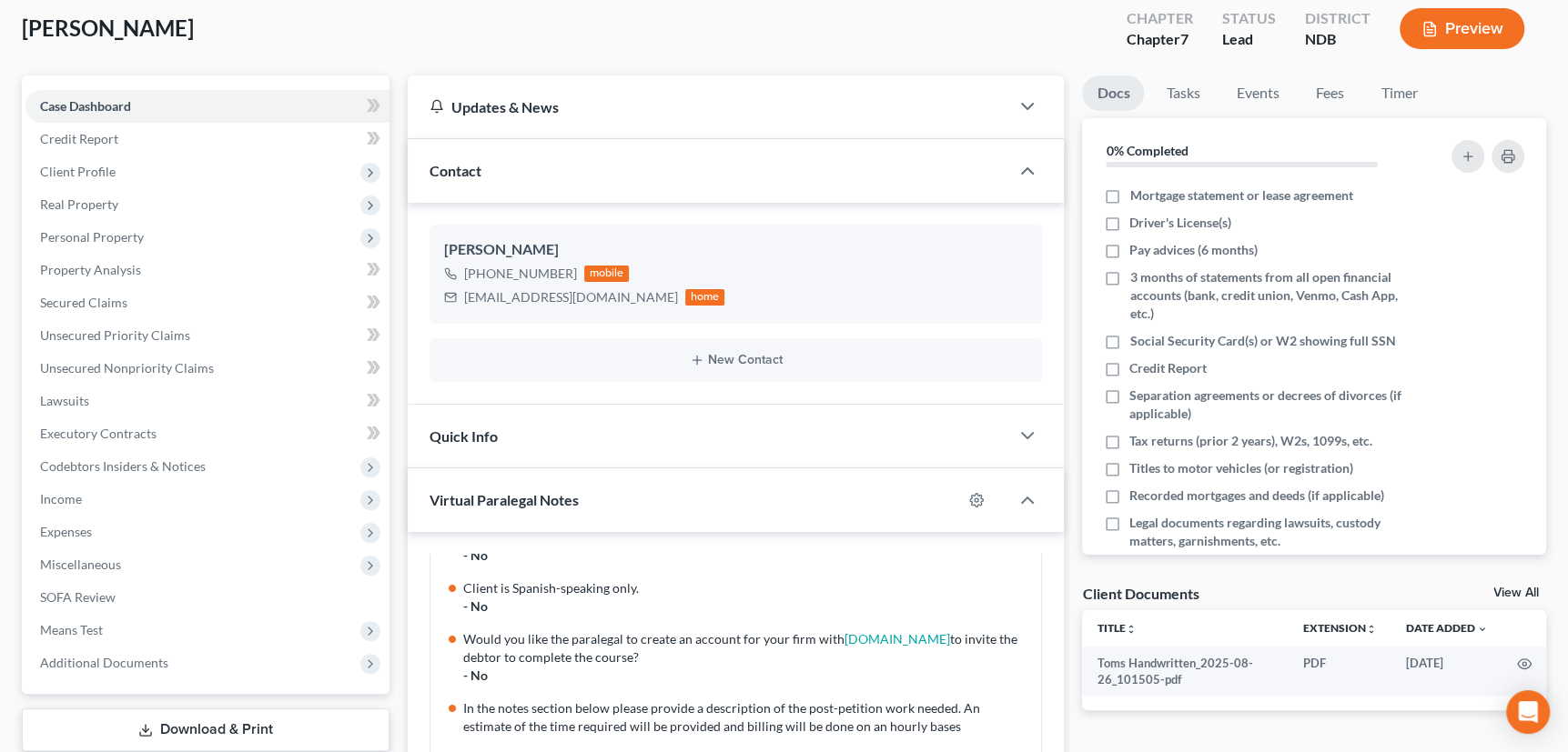
scroll to position [90, 0]
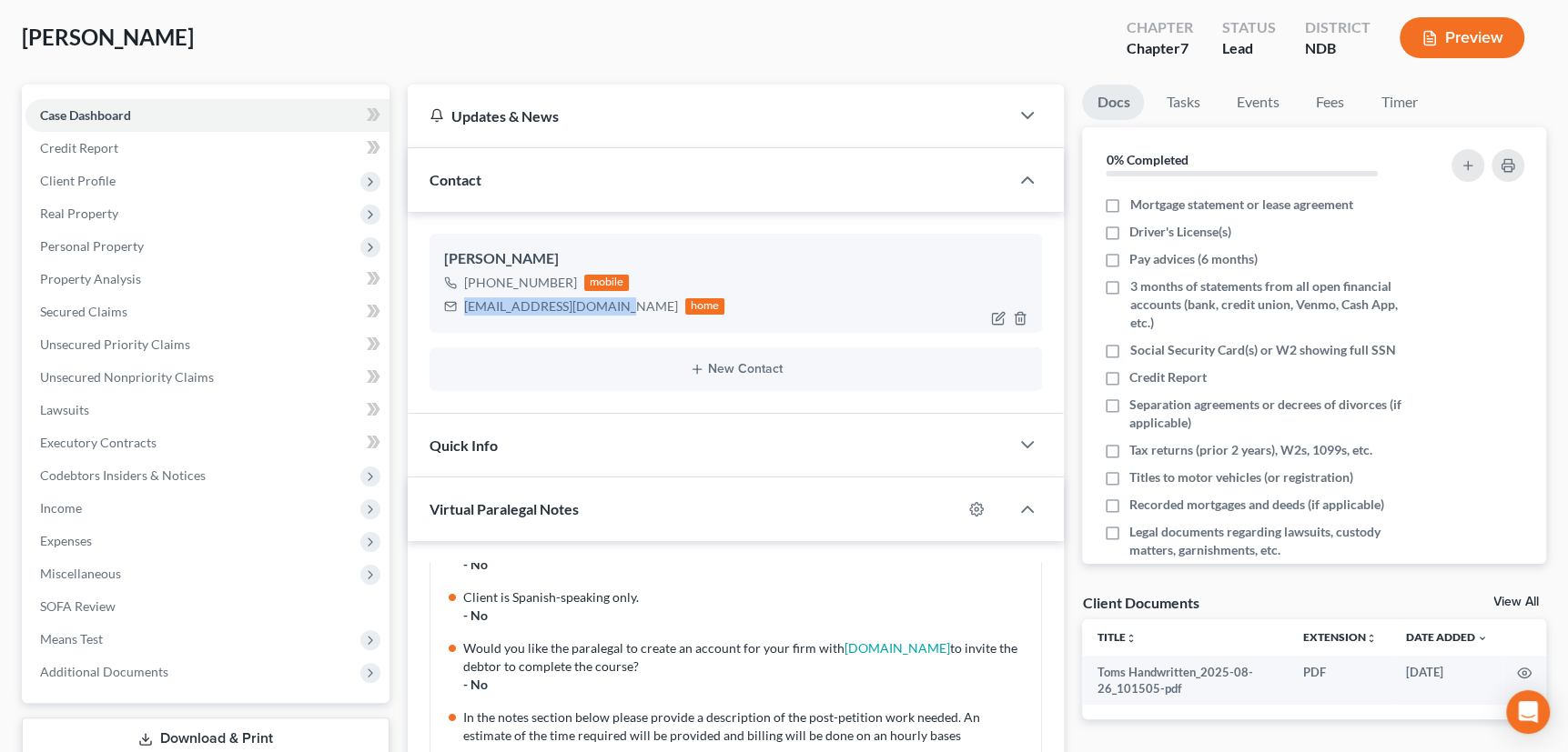
drag, startPoint x: 464, startPoint y: 307, endPoint x: 610, endPoint y: 304, distance: 146.0
click at [610, 304] on div "taylerbrege22@gmail.com home" at bounding box center [584, 306] width 281 height 24
copy div "taylerbrege22@gmail.com"
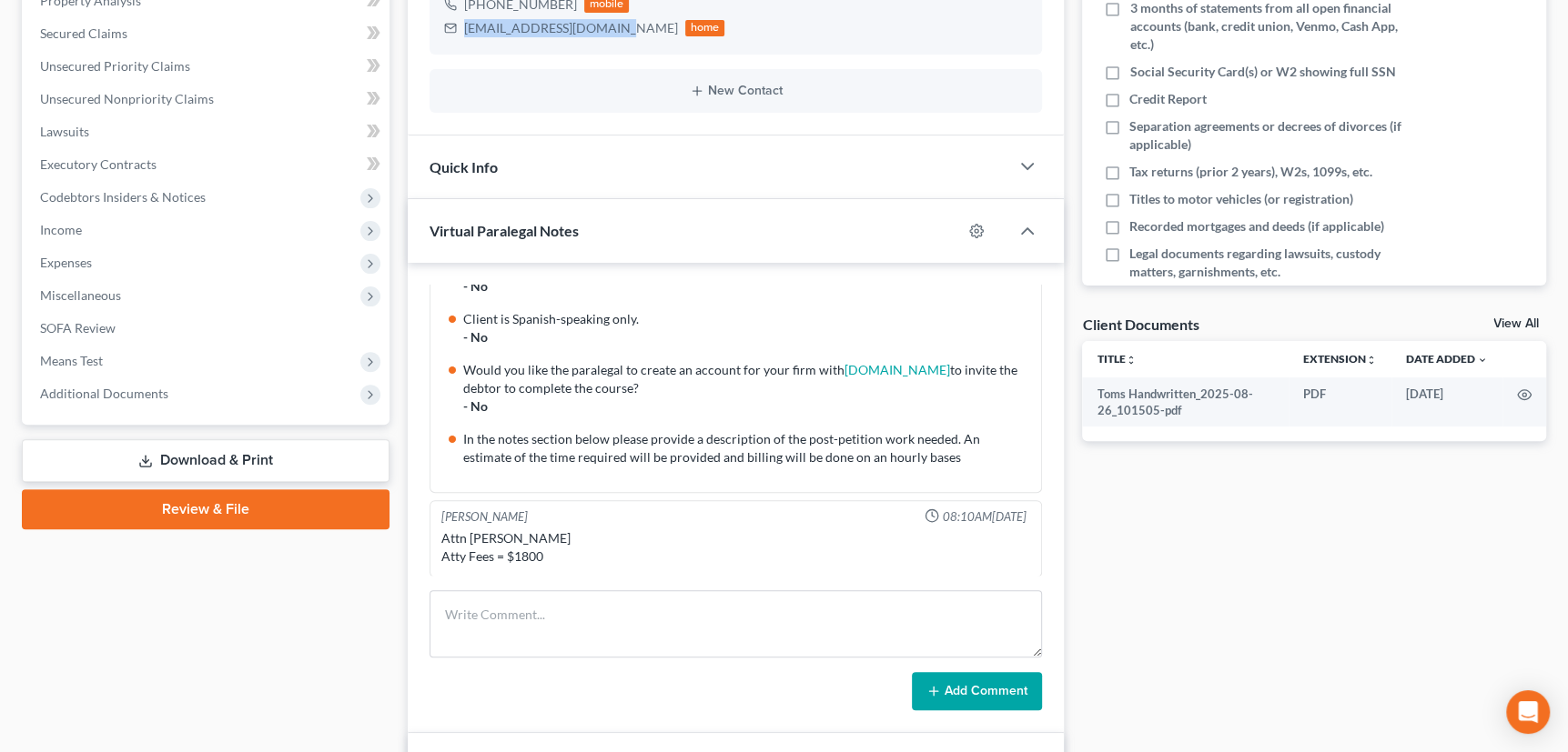
scroll to position [420, 0]
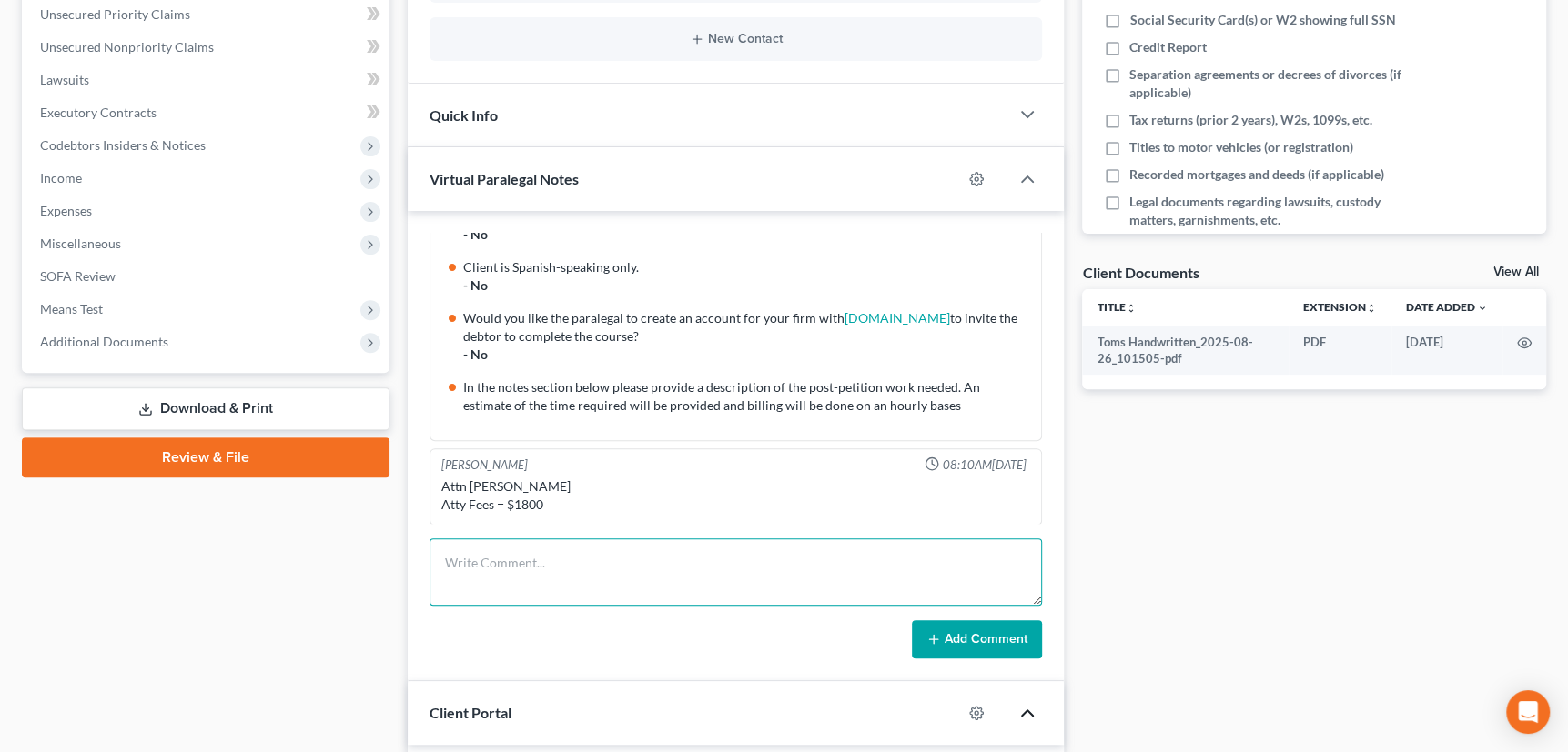
click at [453, 555] on textarea at bounding box center [735, 571] width 613 height 67
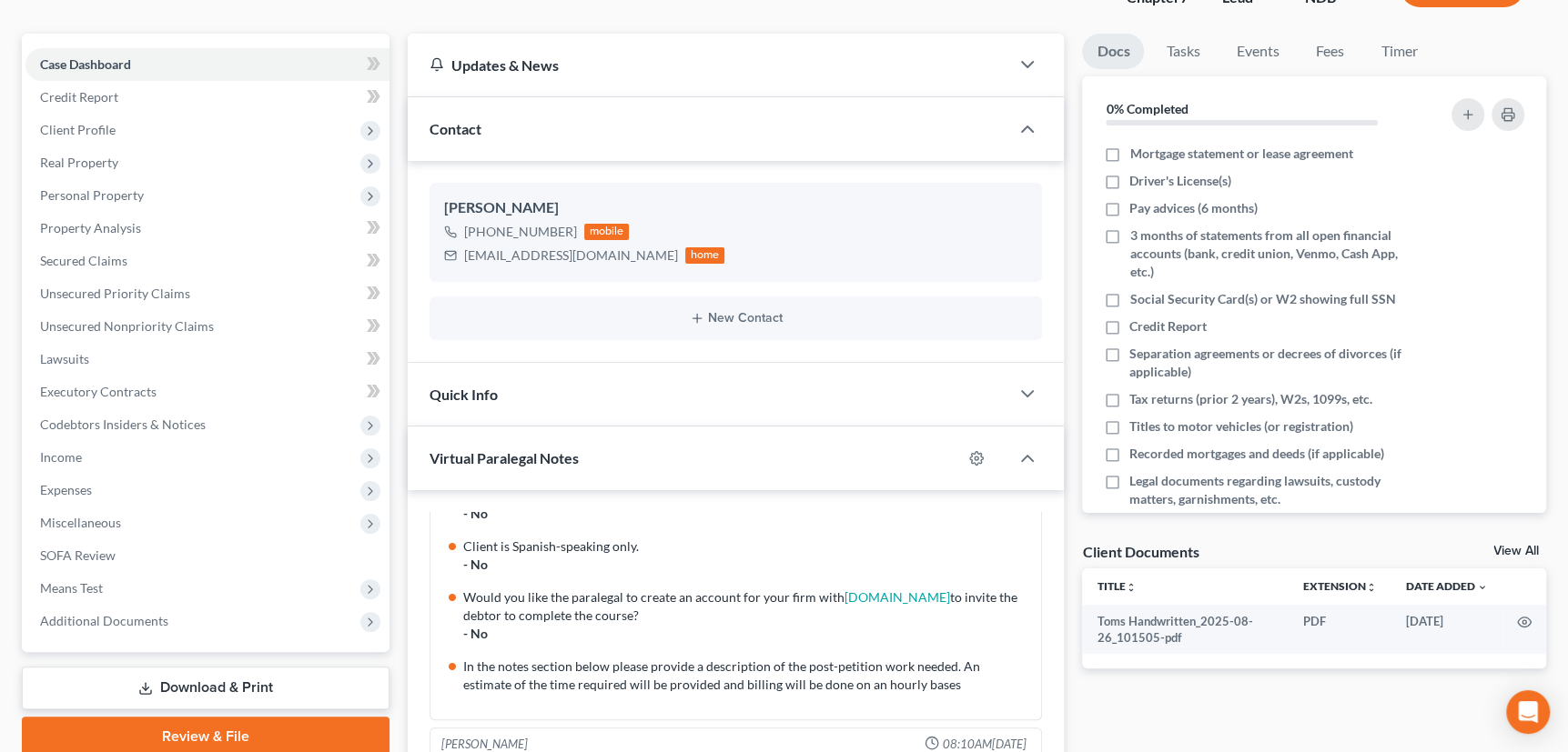
scroll to position [0, 0]
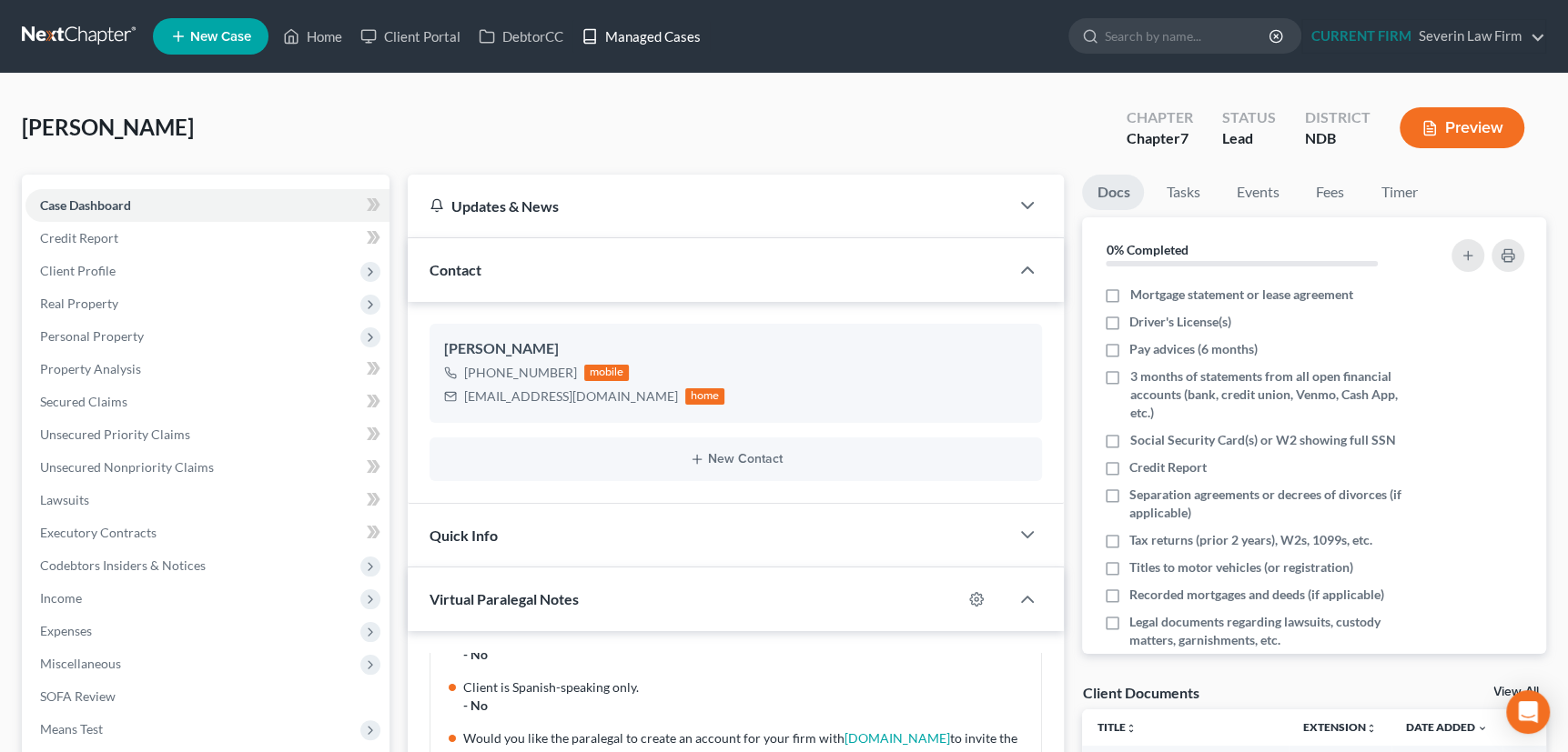
click at [661, 35] on link "Managed Cases" at bounding box center [642, 36] width 138 height 32
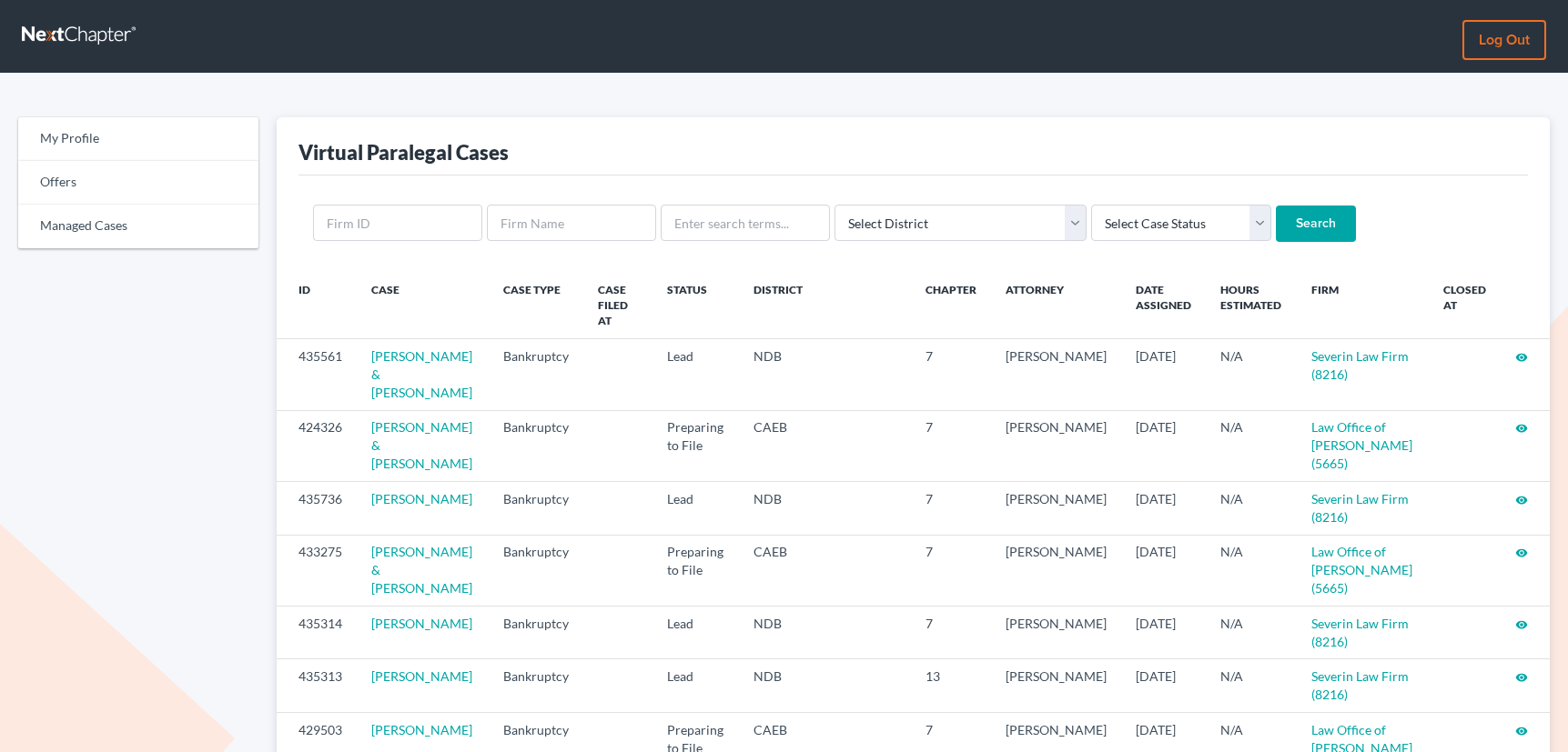
click at [710, 222] on input "text" at bounding box center [745, 223] width 169 height 36
type input "[PERSON_NAME]"
click at [1275, 205] on input "Search" at bounding box center [1316, 224] width 80 height 36
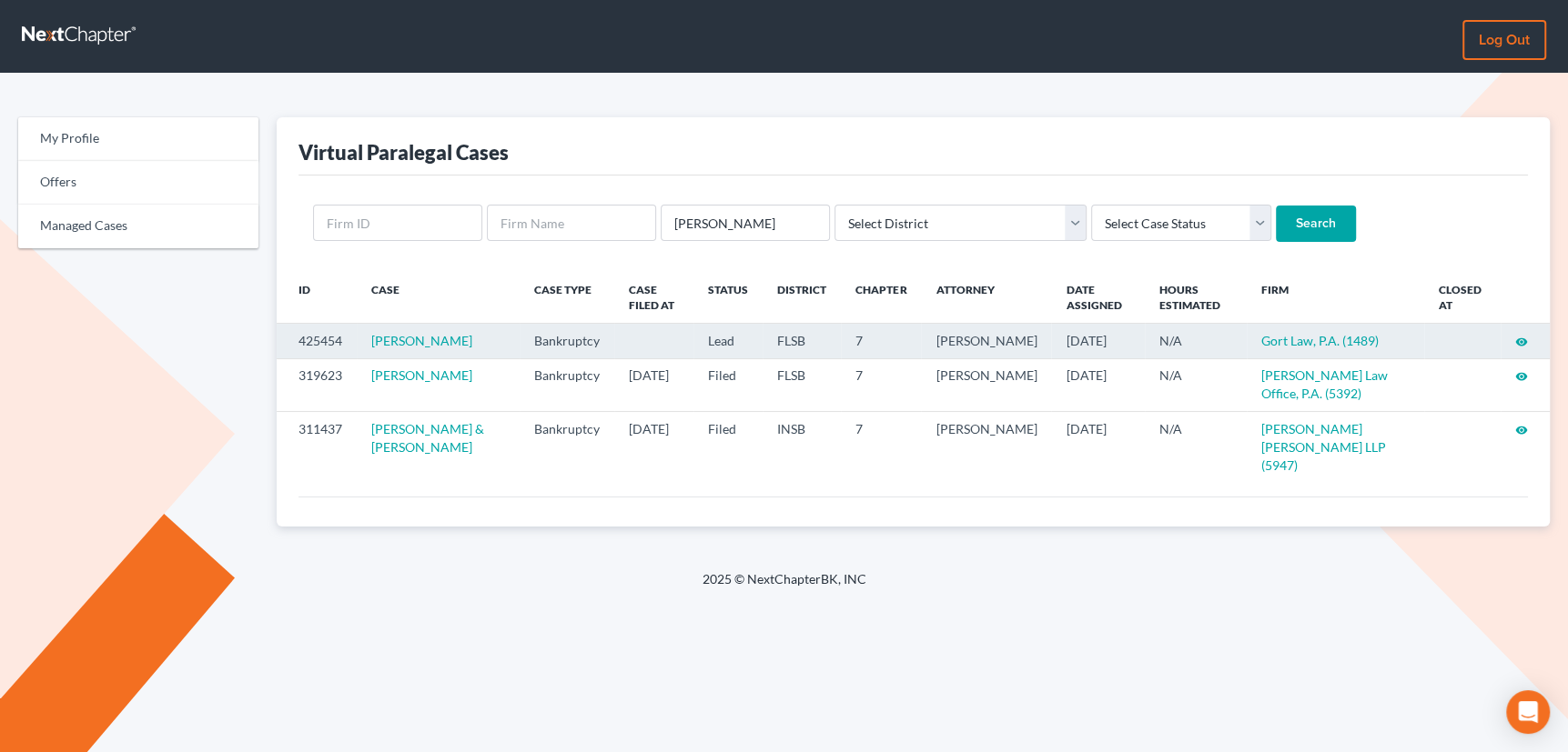
click at [1519, 340] on icon "visibility" at bounding box center [1521, 341] width 12 height 12
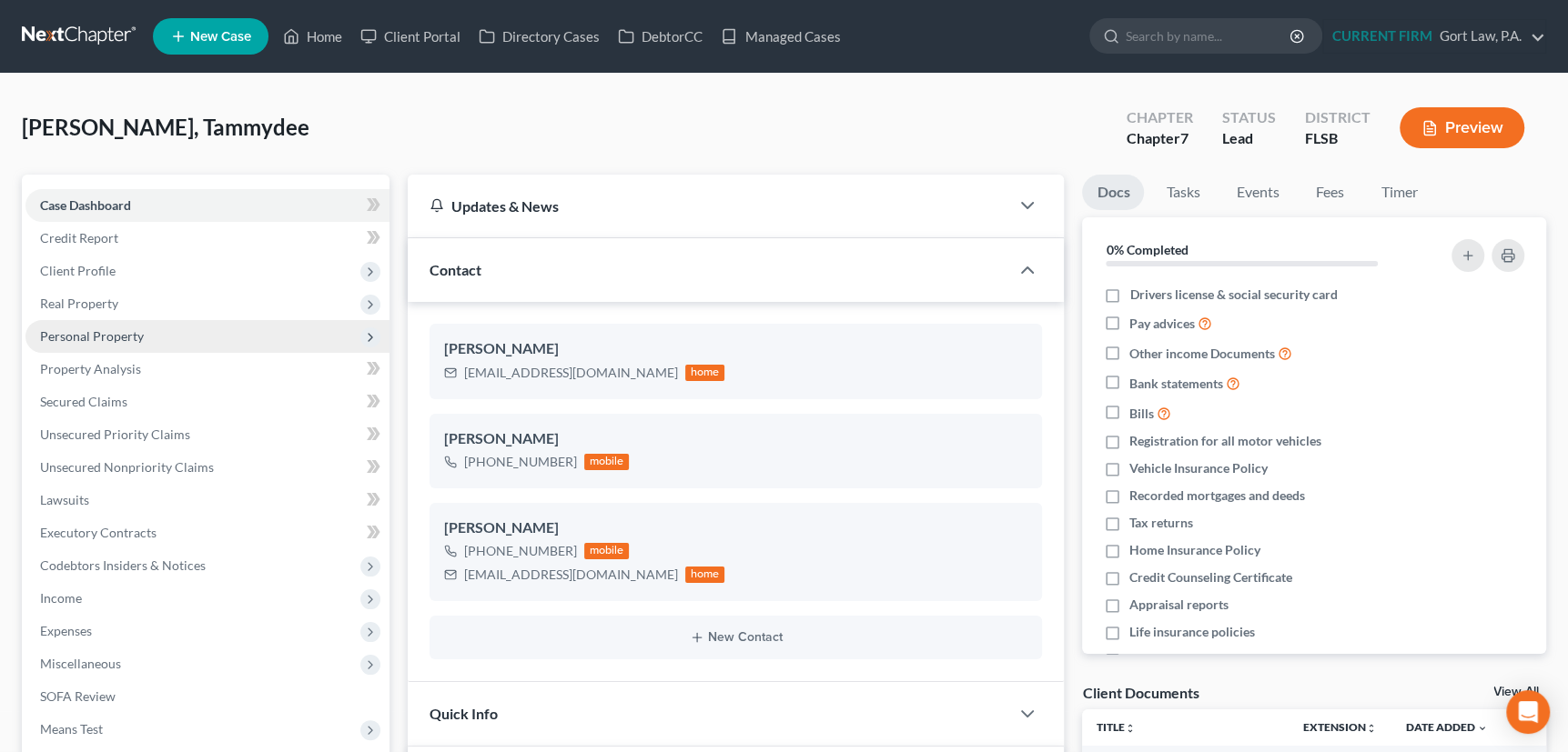
scroll to position [935, 0]
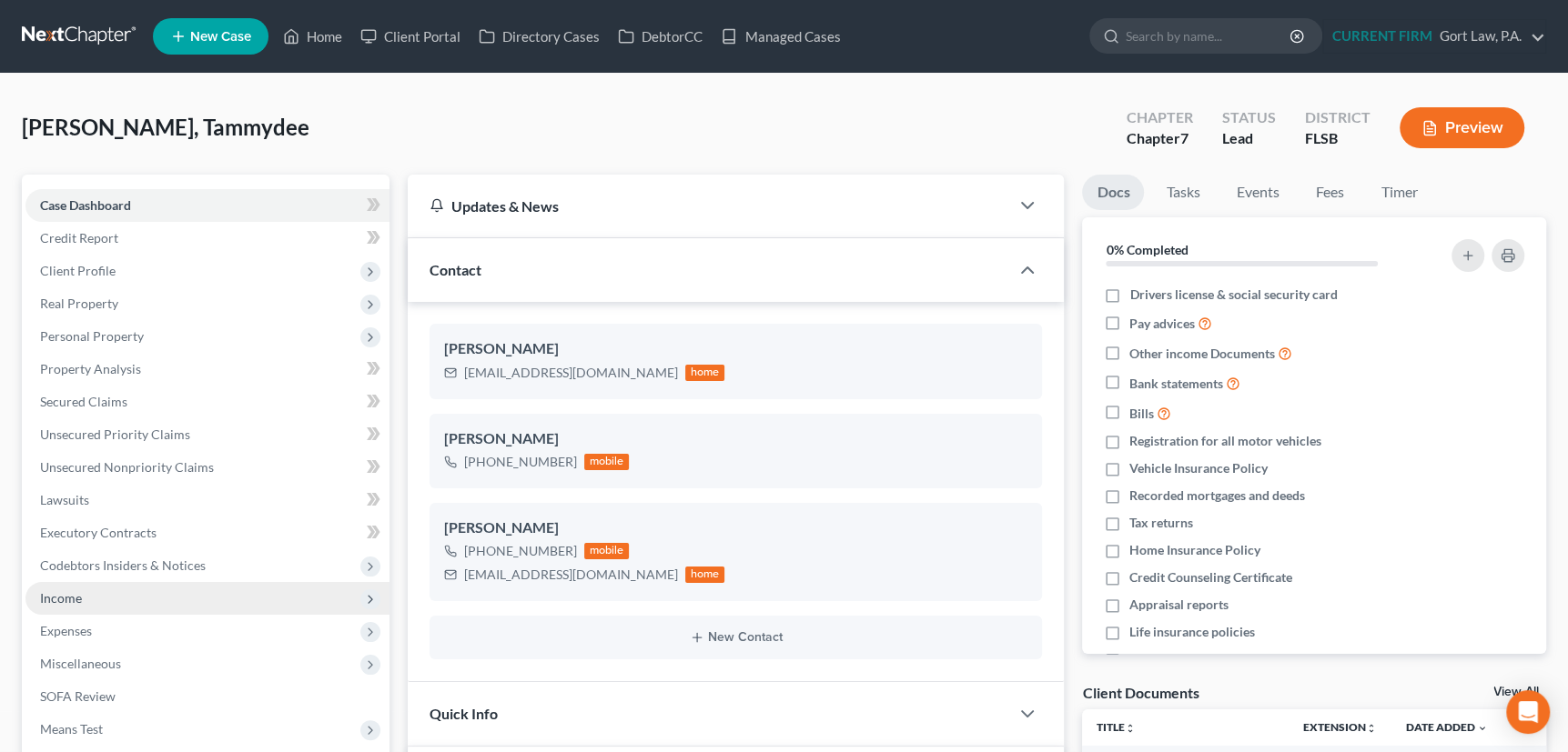
click at [65, 594] on span "Income" at bounding box center [61, 598] width 42 height 15
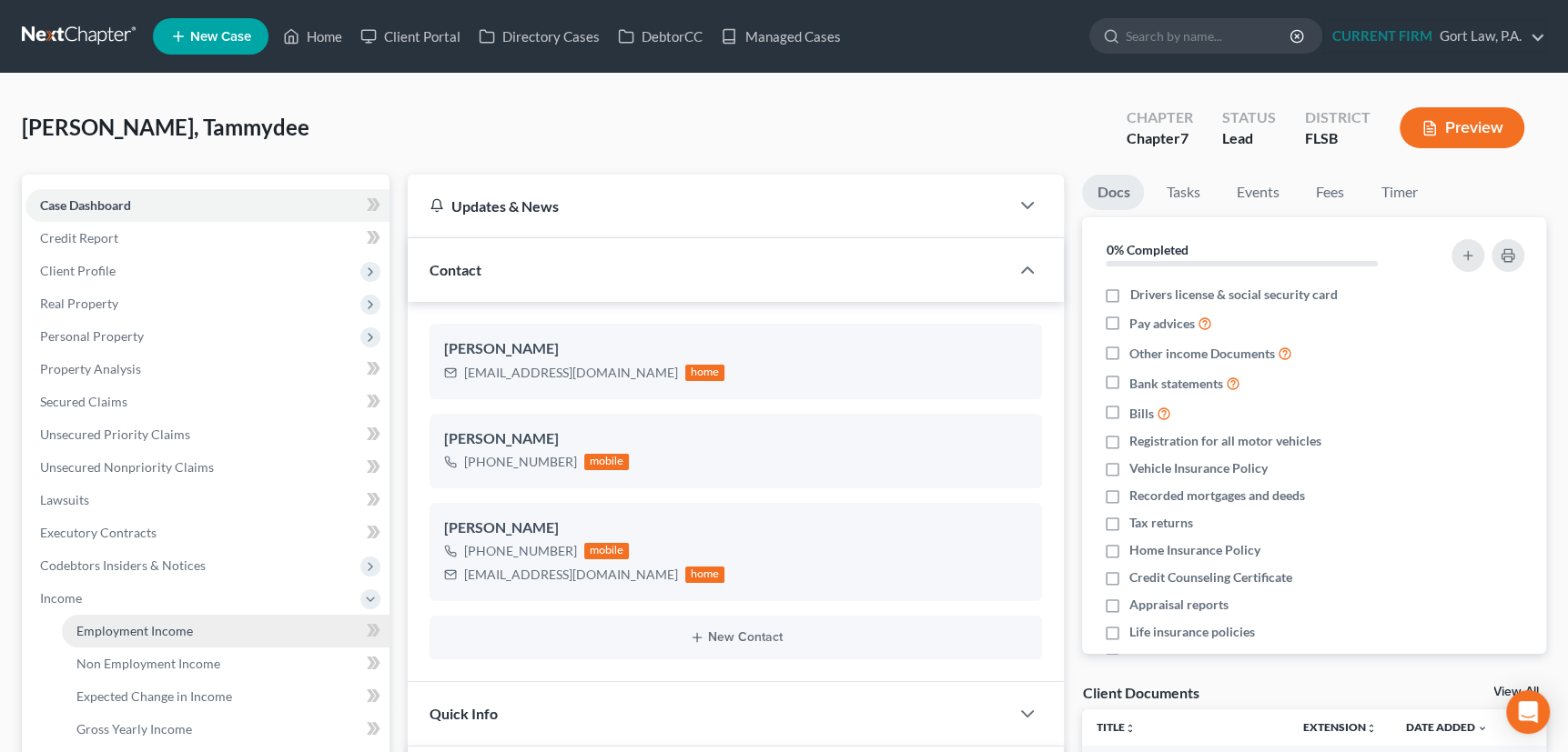
click at [125, 625] on span "Employment Income" at bounding box center [135, 631] width 117 height 15
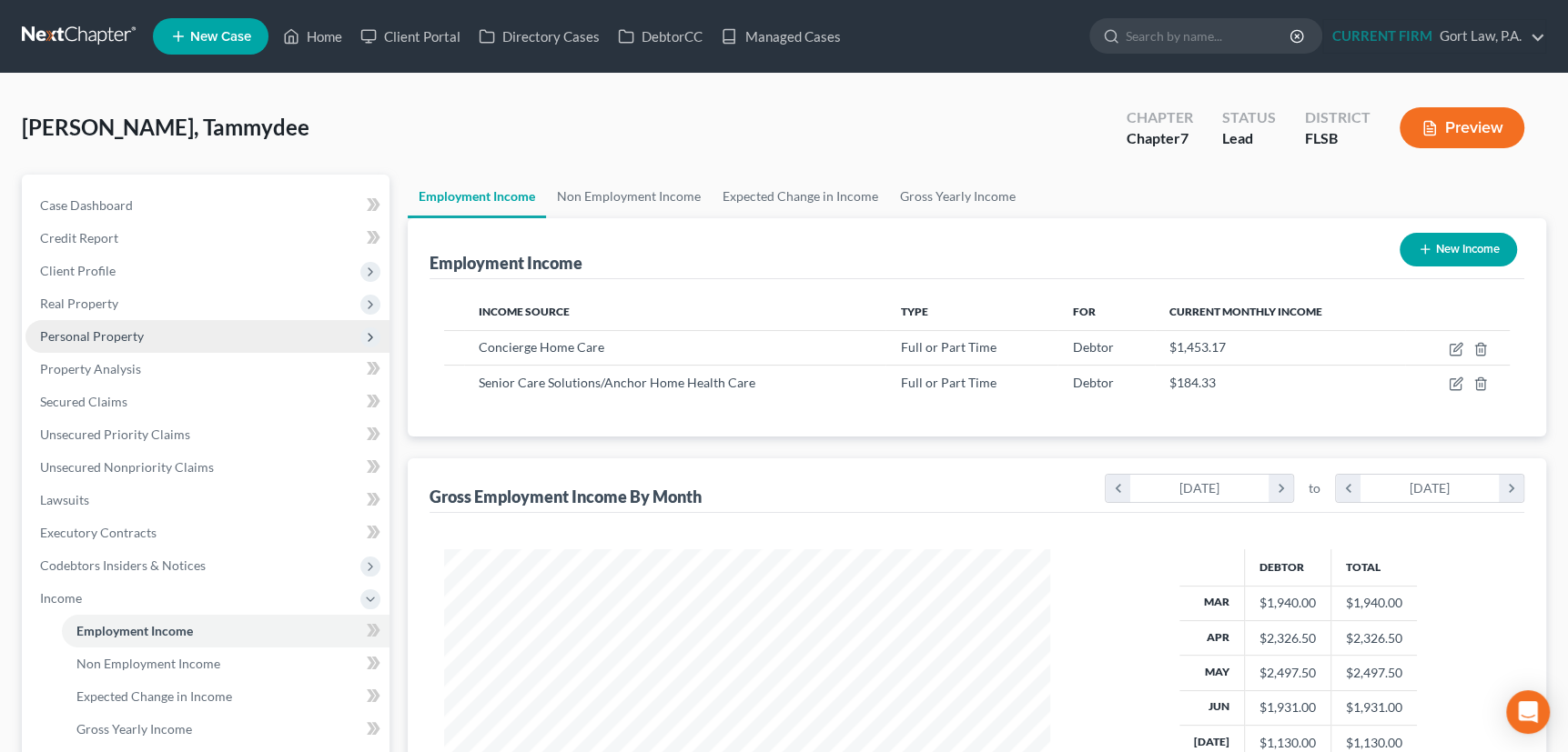
click at [91, 332] on span "Personal Property" at bounding box center [92, 336] width 104 height 15
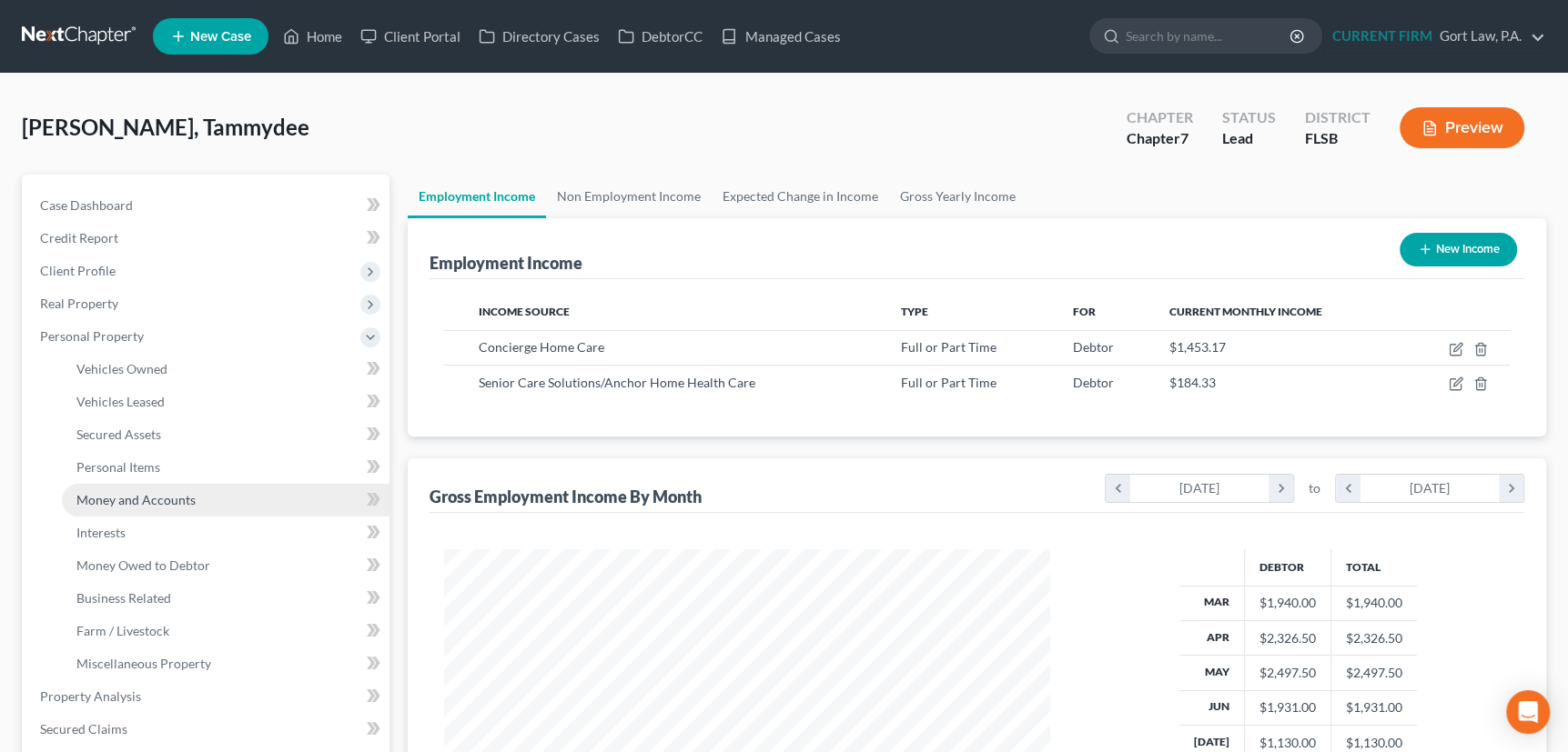
click at [108, 498] on span "Money and Accounts" at bounding box center [136, 500] width 120 height 15
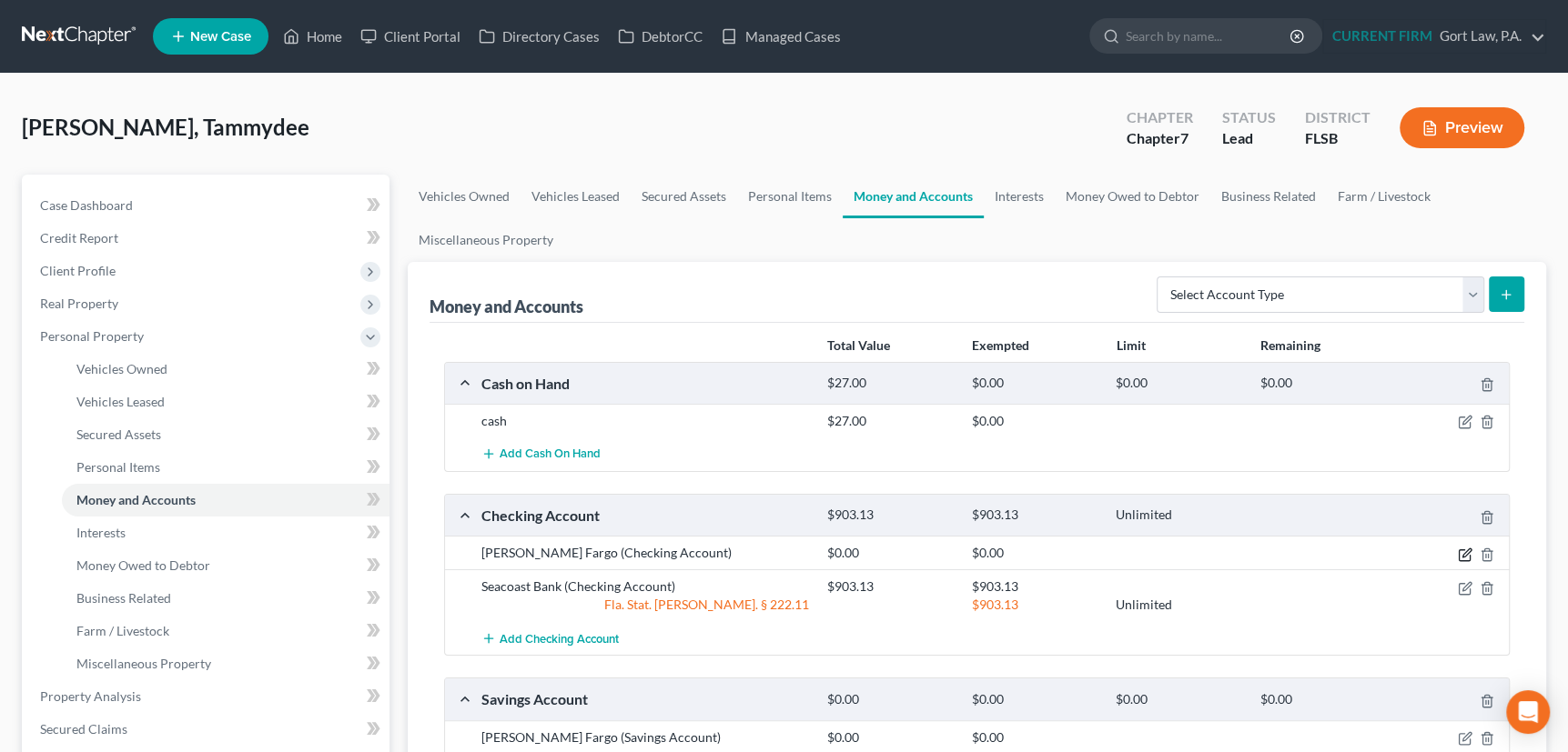
click at [1462, 553] on icon "button" at bounding box center [1465, 554] width 14 height 14
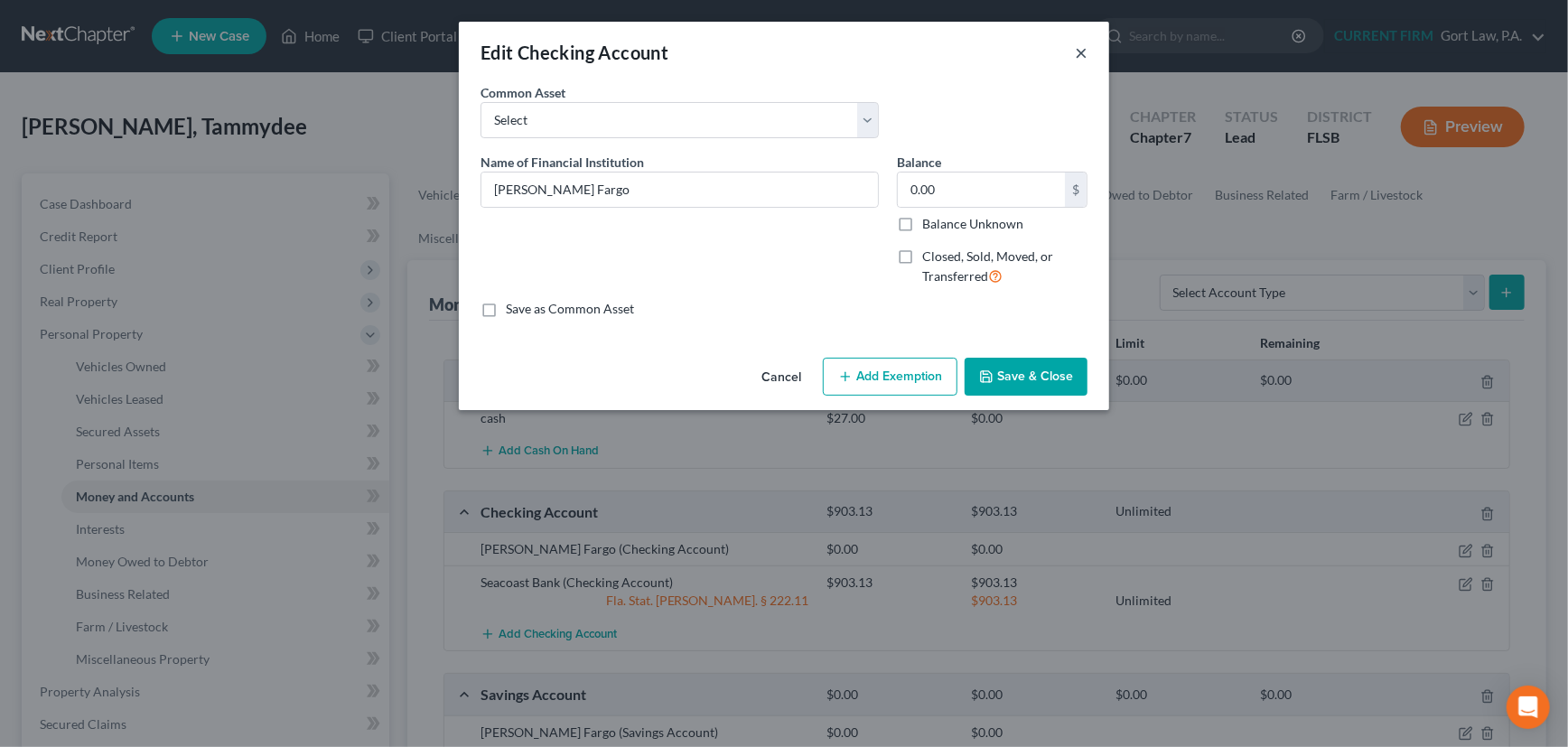
click at [1082, 49] on button "×" at bounding box center [1081, 52] width 12 height 22
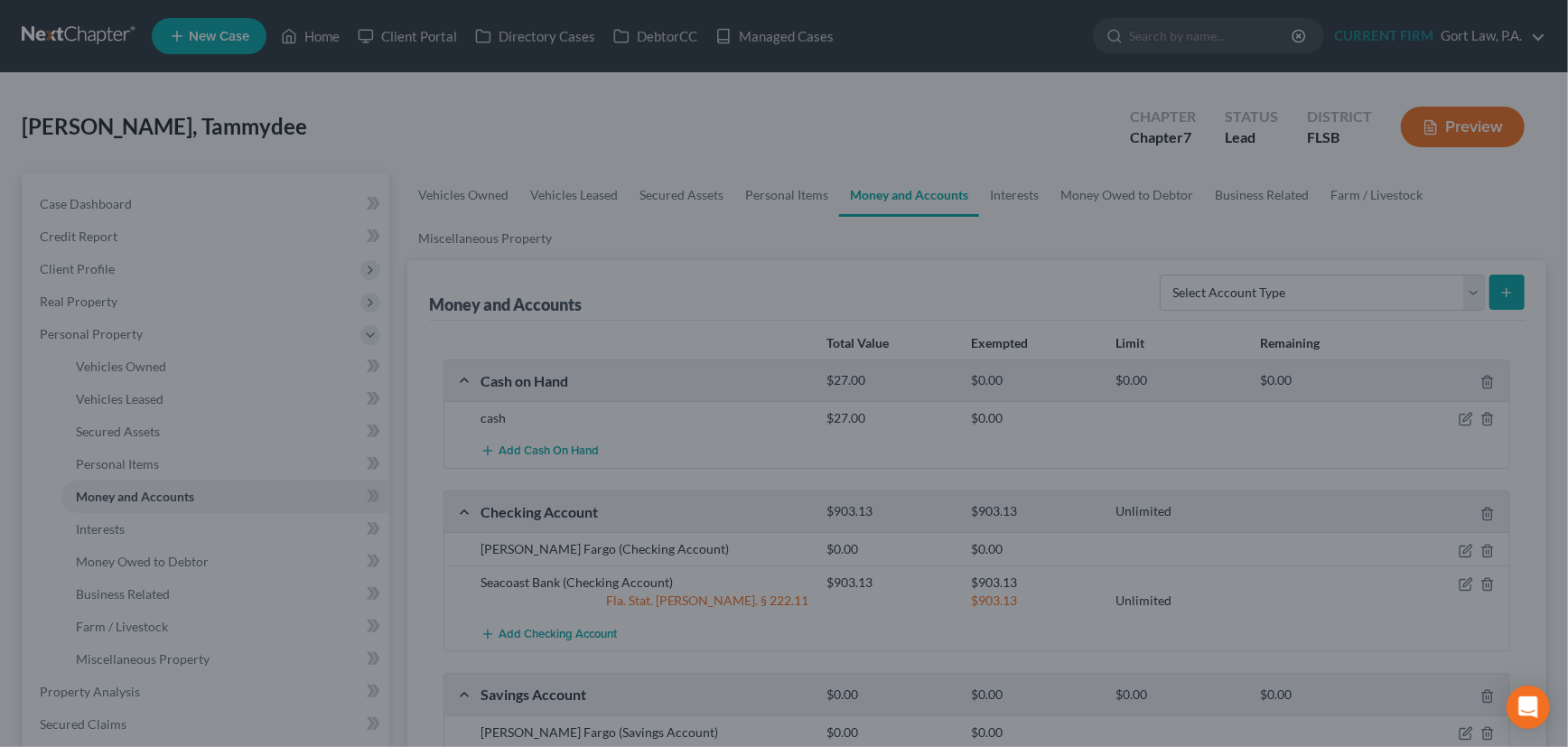
click at [1460, 578] on div at bounding box center [784, 373] width 1568 height 747
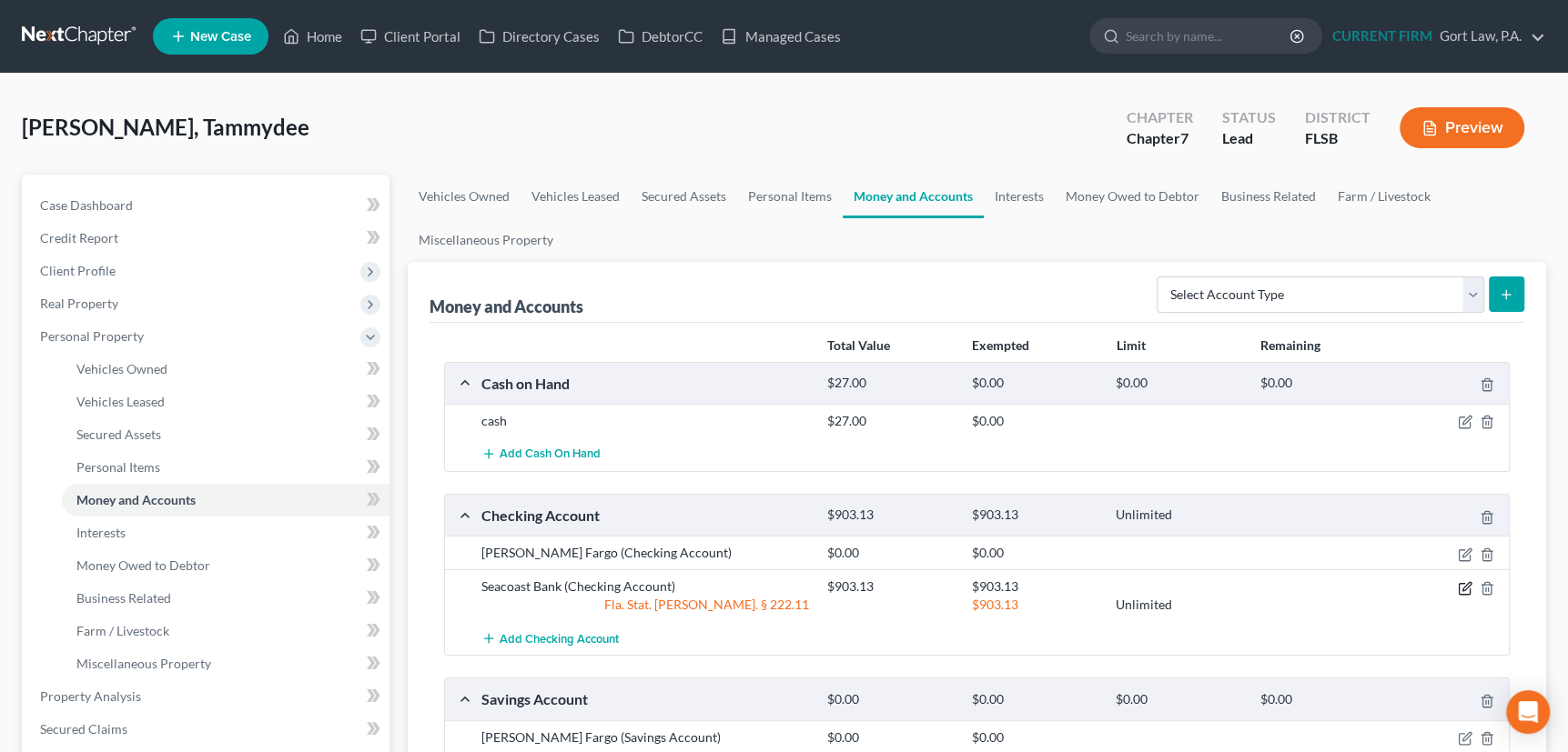
click at [1461, 583] on icon "button" at bounding box center [1464, 588] width 11 height 11
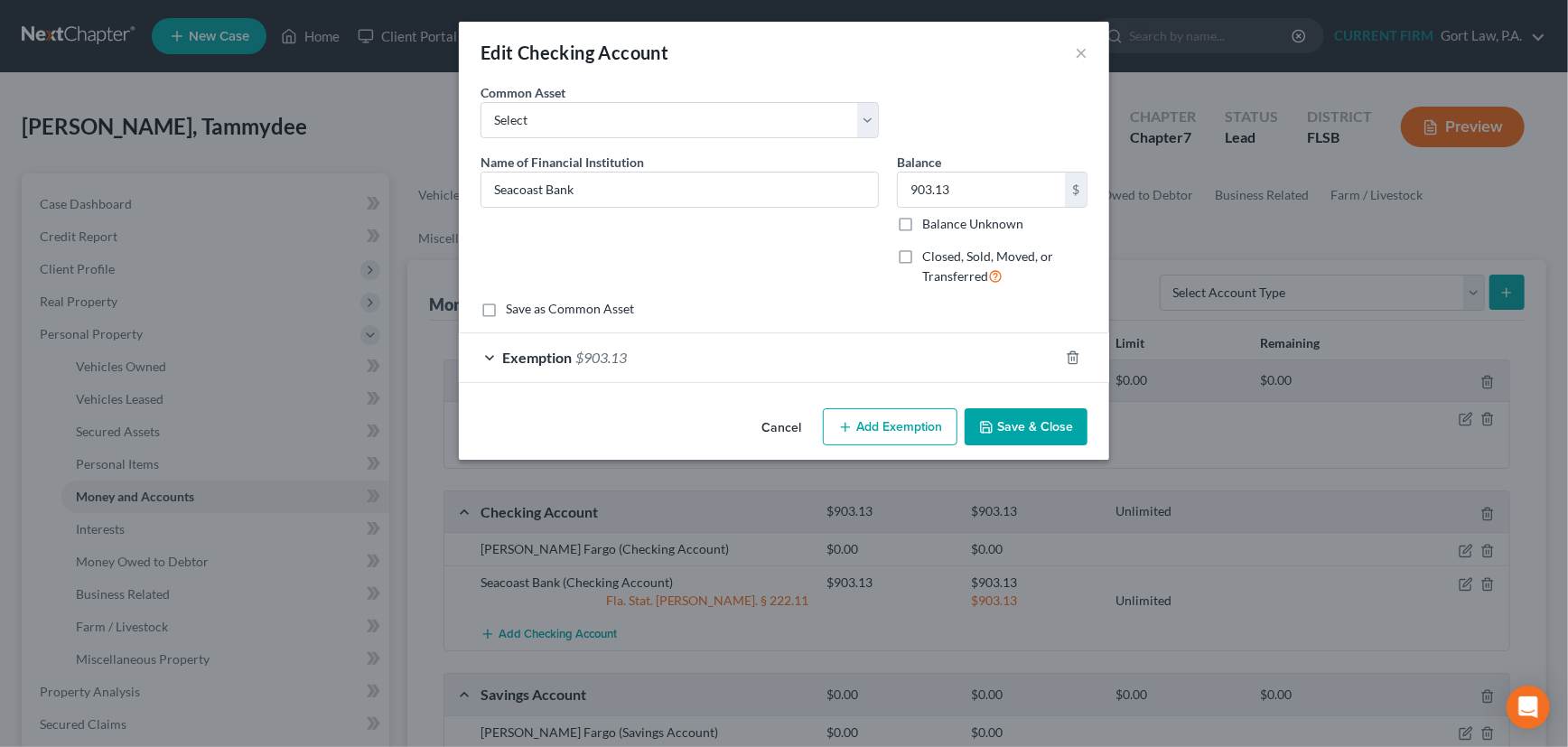
drag, startPoint x: 1043, startPoint y: 421, endPoint x: 855, endPoint y: 373, distance: 194.0
click at [1043, 421] on button "Save & Close" at bounding box center [1025, 427] width 122 height 38
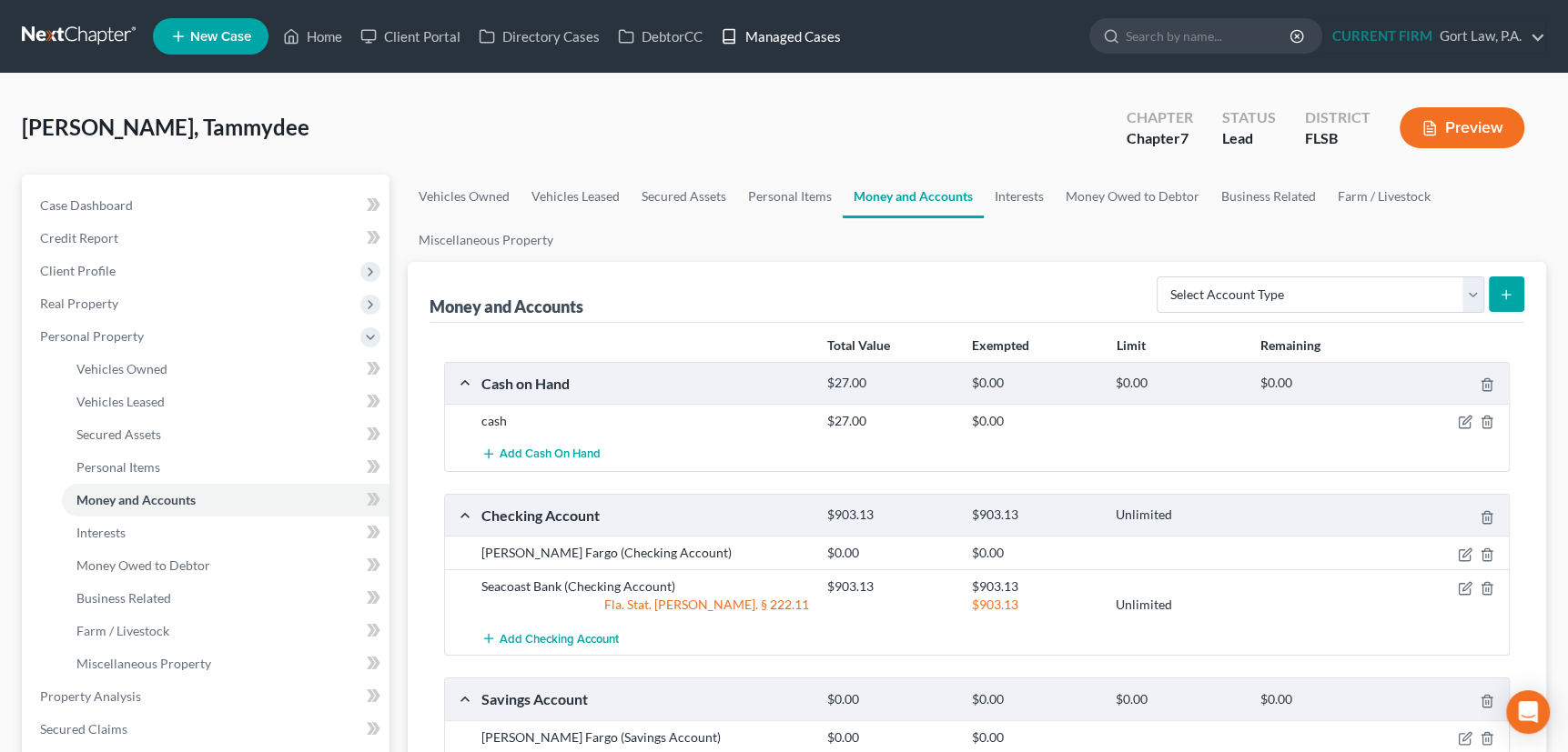
click at [787, 34] on link "Managed Cases" at bounding box center [780, 36] width 138 height 32
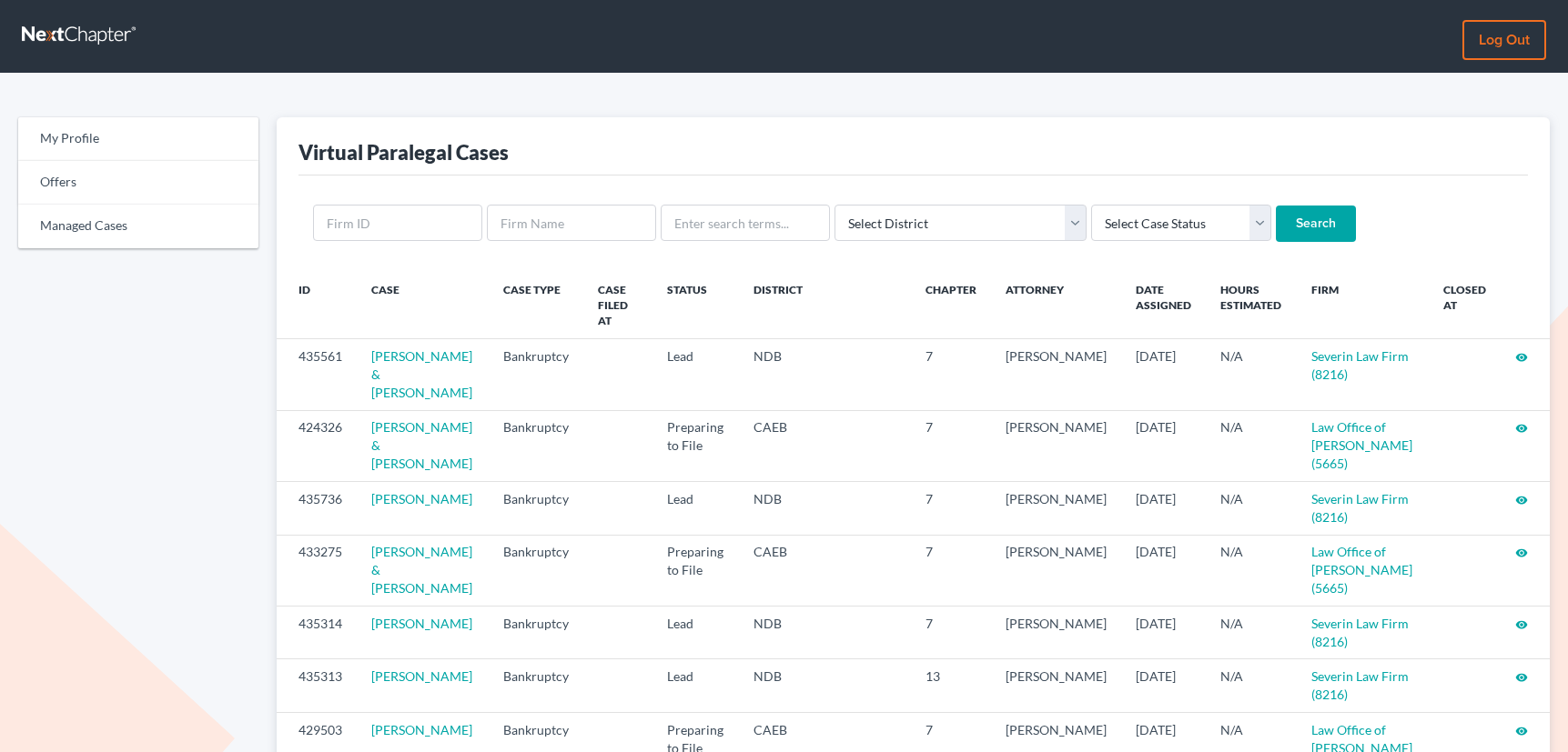
click at [737, 213] on input "text" at bounding box center [745, 223] width 169 height 36
type input "whisler"
click at [1275, 205] on input "Search" at bounding box center [1316, 224] width 80 height 36
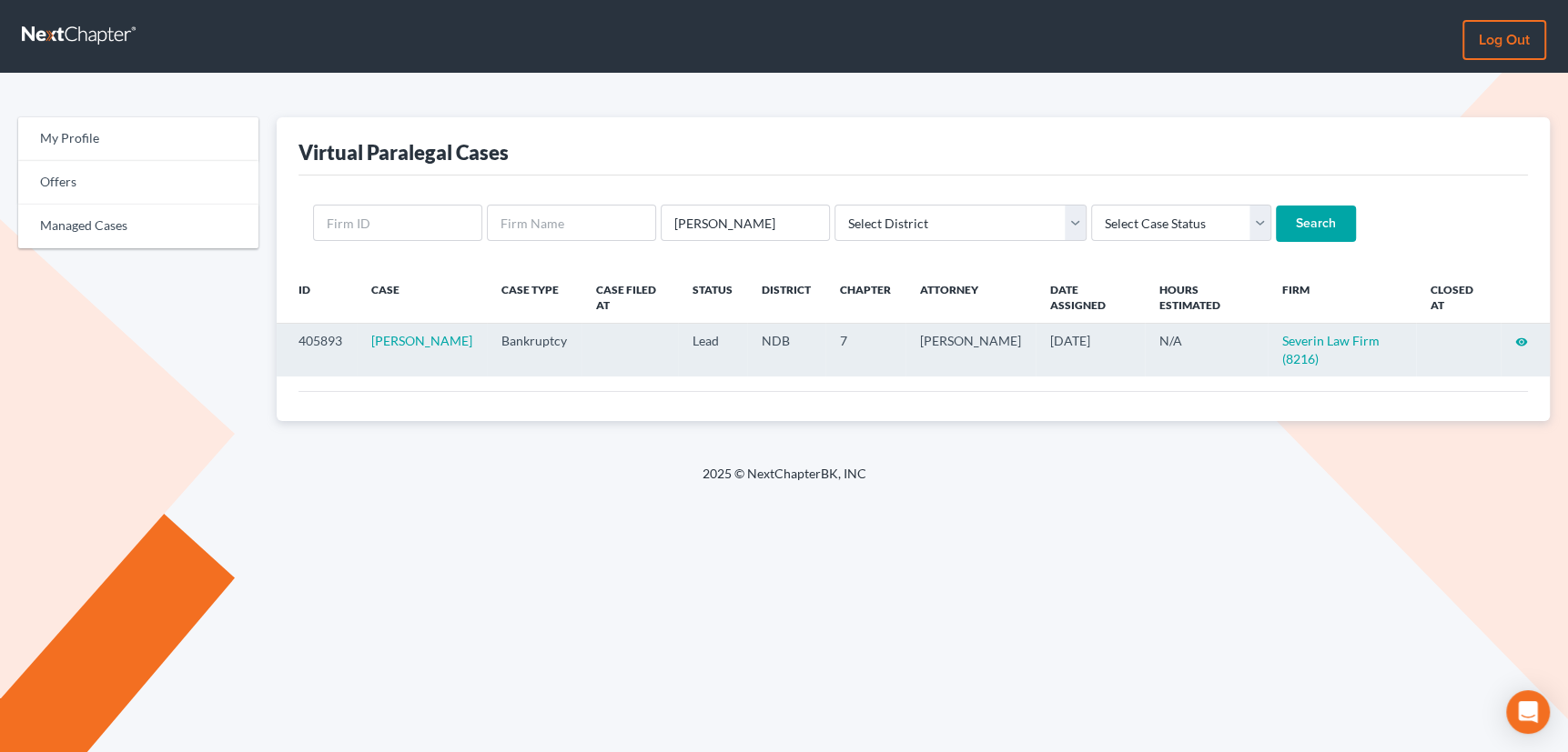
click at [1518, 337] on icon "visibility" at bounding box center [1521, 341] width 12 height 12
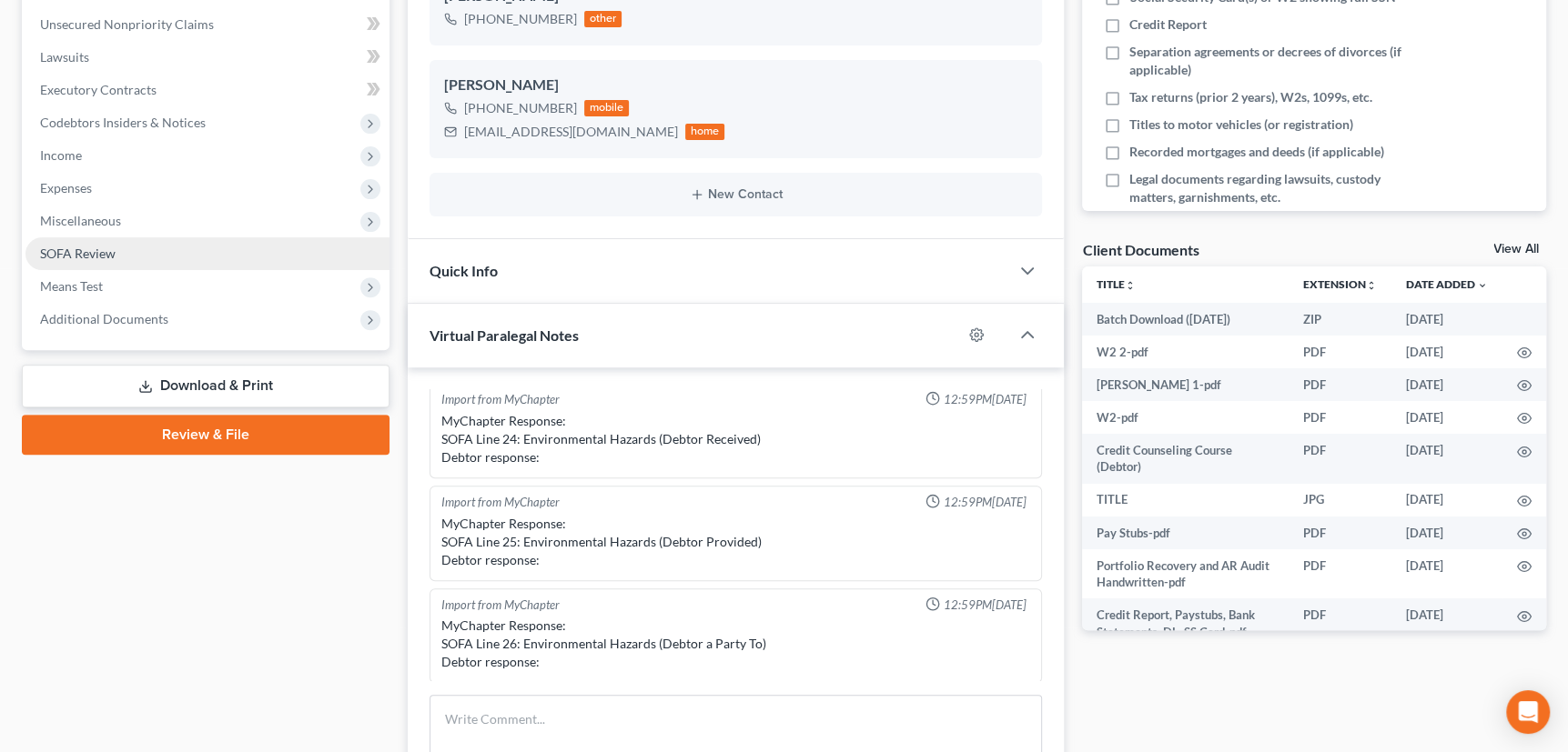
scroll to position [413, 0]
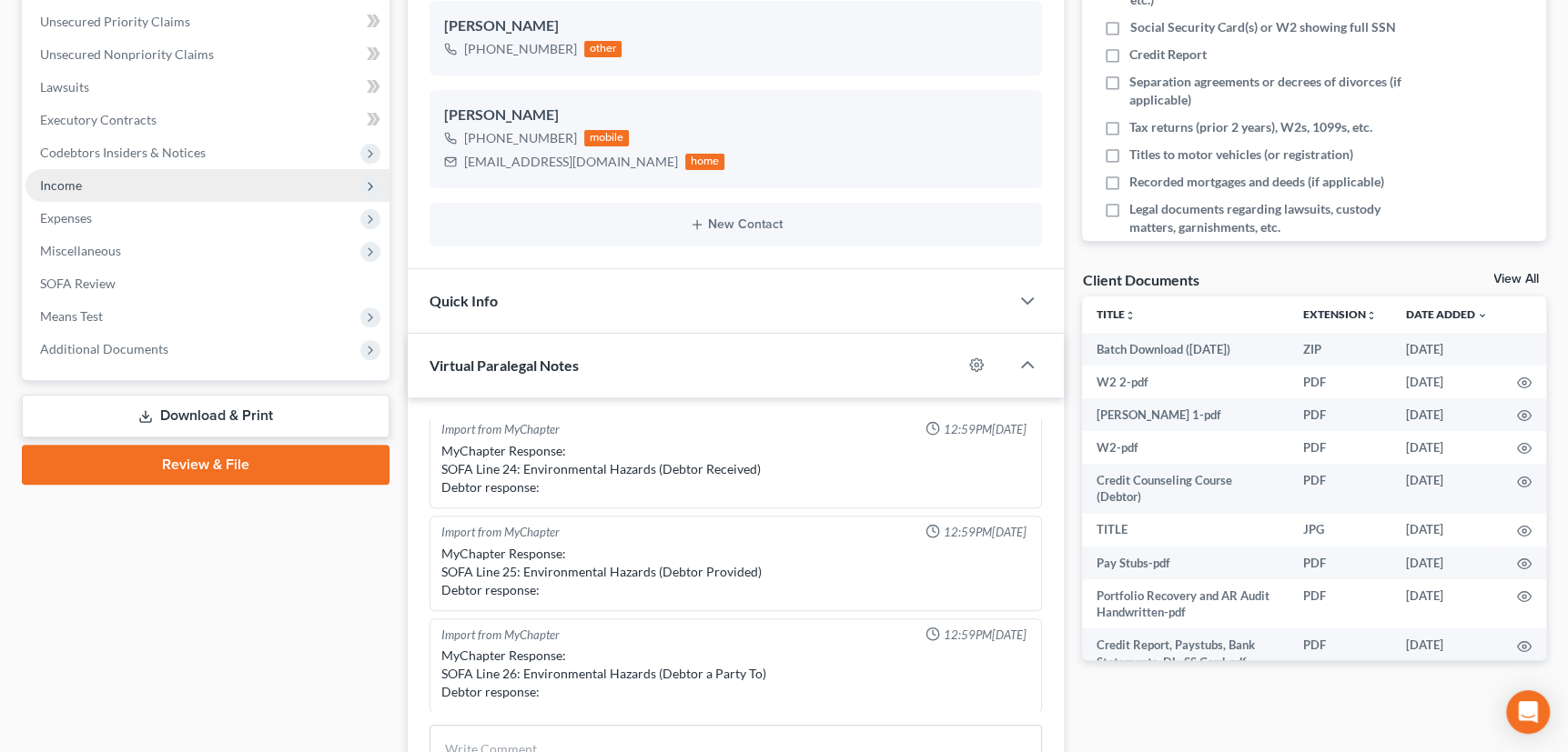
click at [67, 187] on span "Income" at bounding box center [61, 185] width 42 height 15
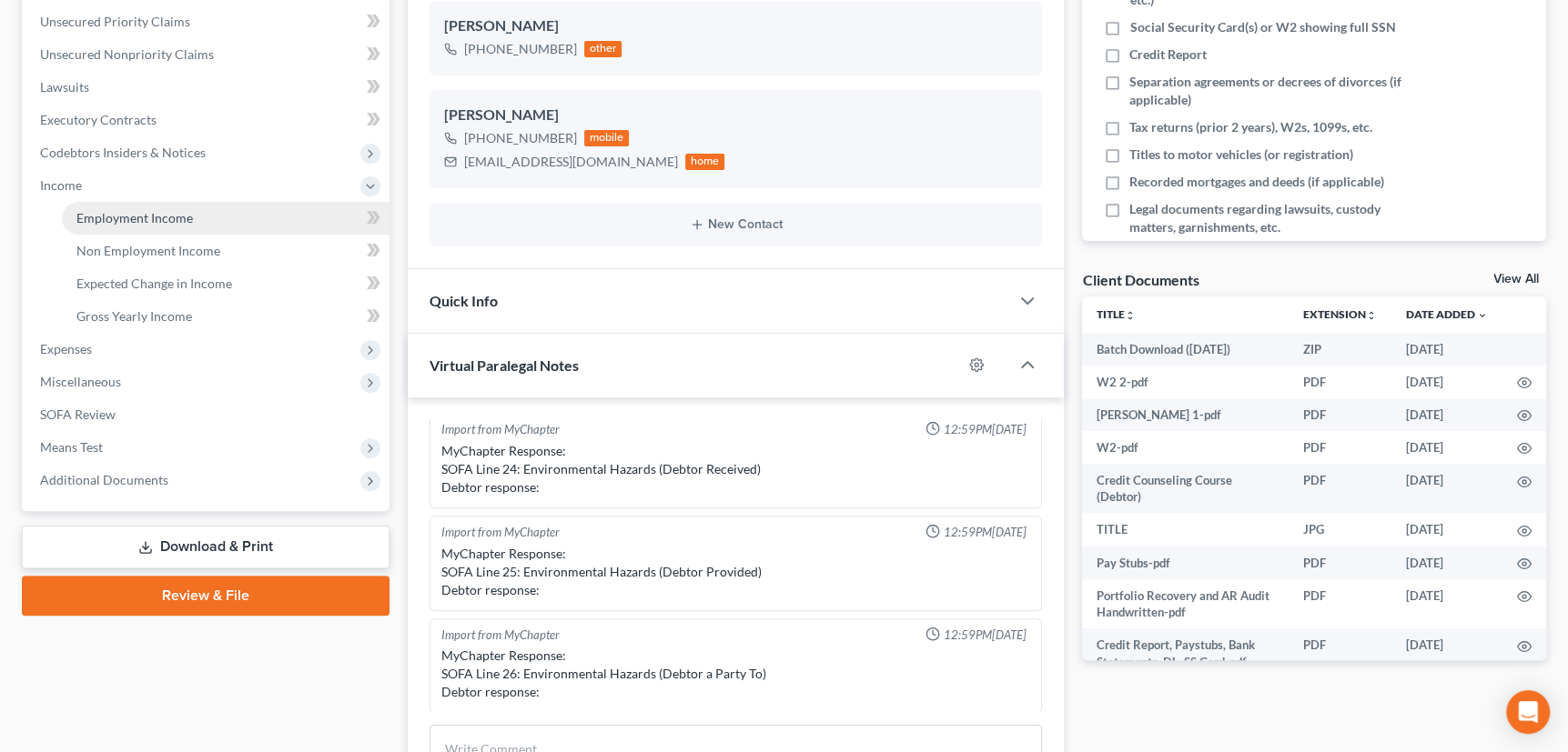
click at [92, 218] on span "Employment Income" at bounding box center [135, 218] width 117 height 15
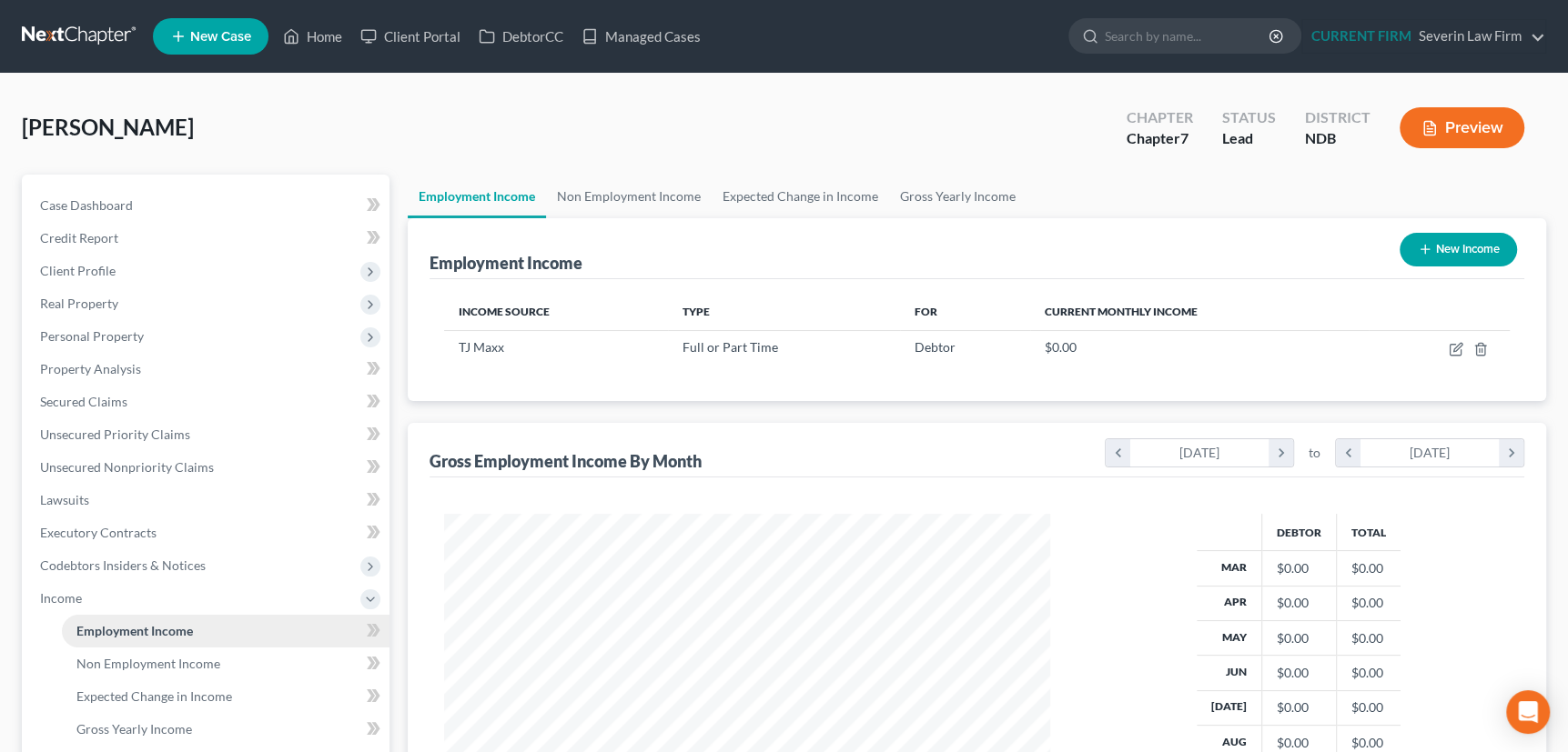
scroll to position [326, 642]
